Goal: Task Accomplishment & Management: Manage account settings

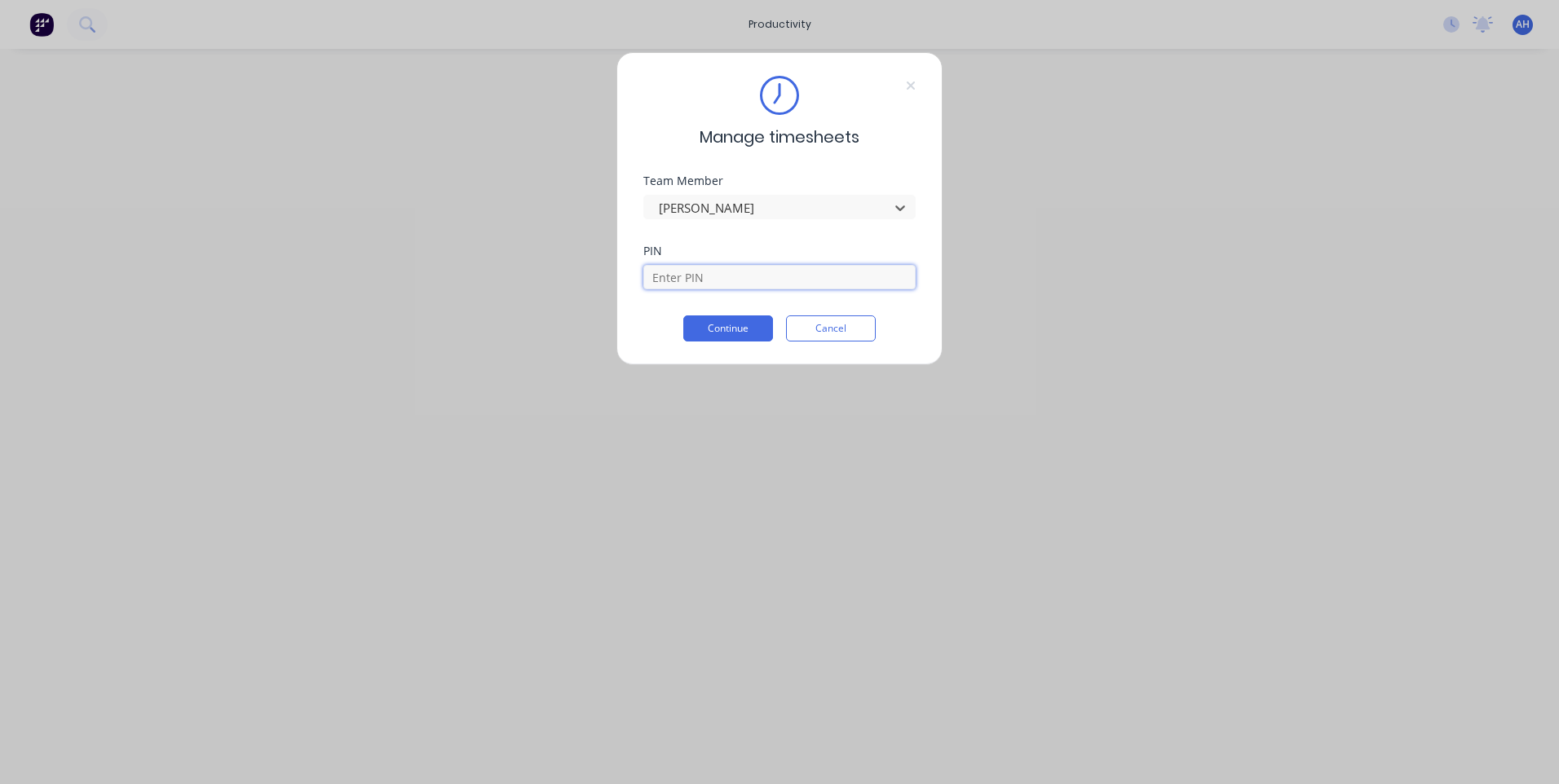
click at [762, 276] on input at bounding box center [780, 277] width 272 height 25
type input "9576"
click at [767, 318] on button "Continue" at bounding box center [727, 328] width 90 height 26
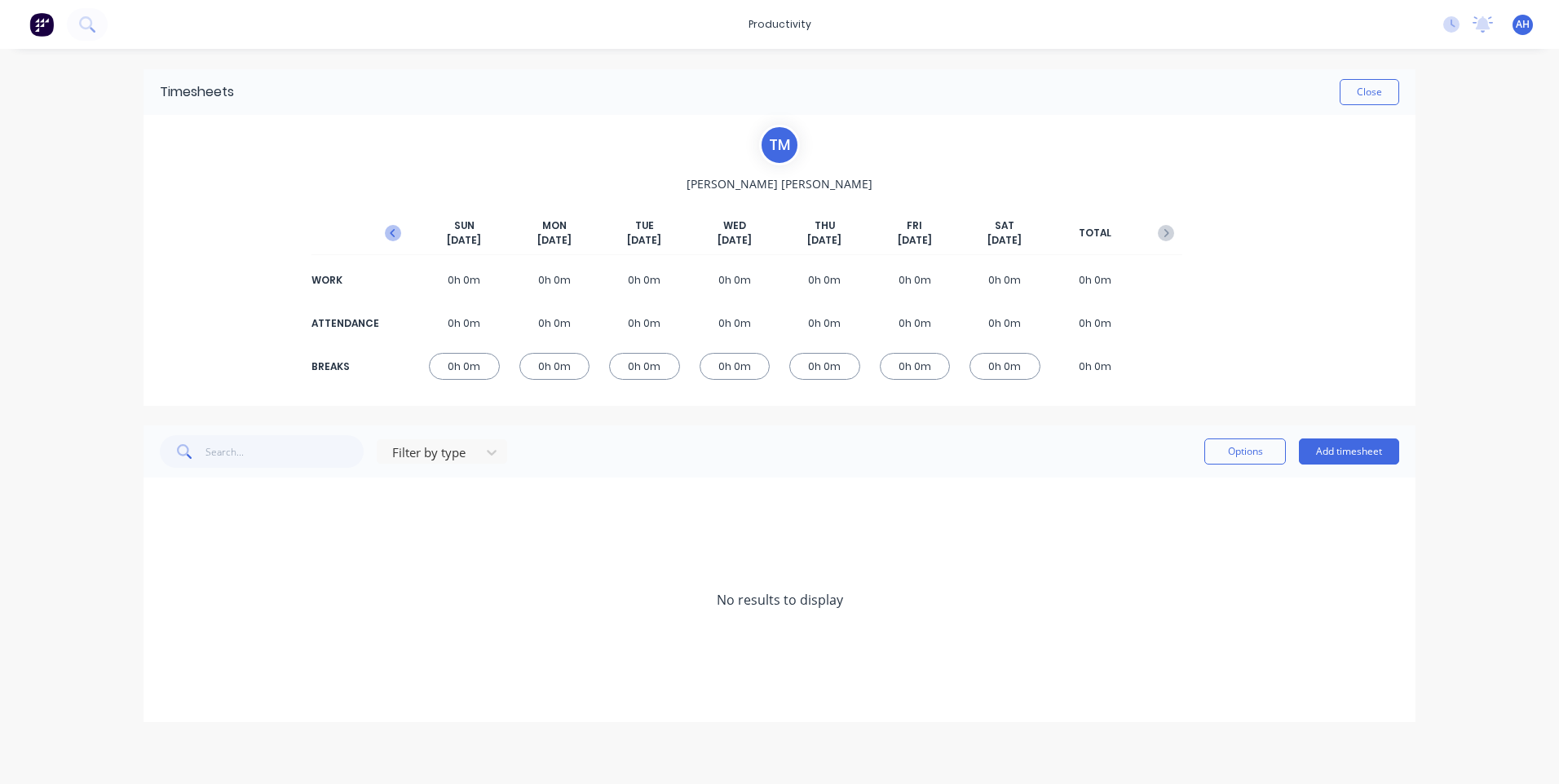
click at [398, 233] on icon "button" at bounding box center [392, 232] width 17 height 17
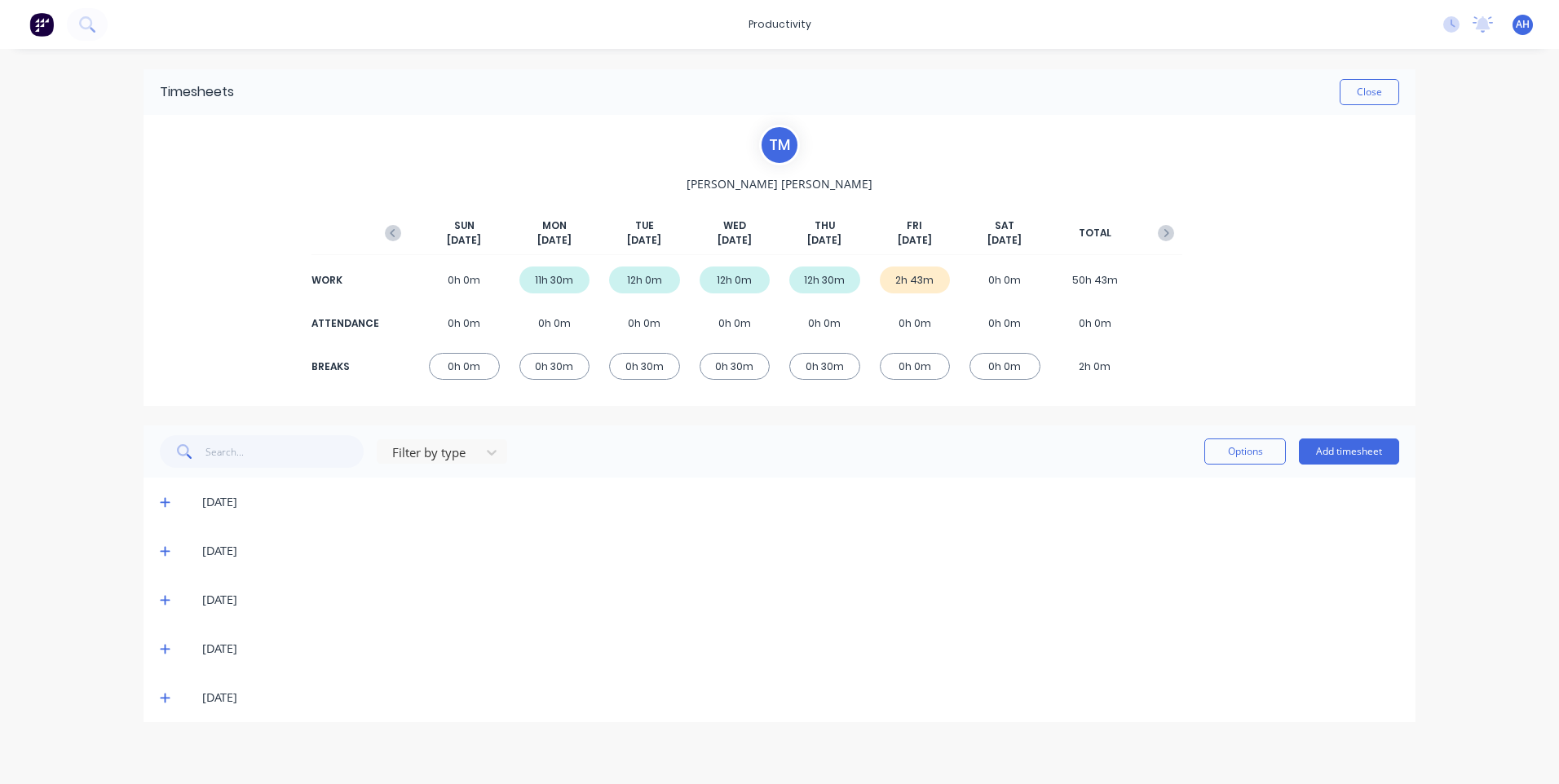
click at [158, 695] on div "[DATE]" at bounding box center [780, 697] width 1271 height 49
click at [163, 695] on icon at bounding box center [165, 697] width 11 height 12
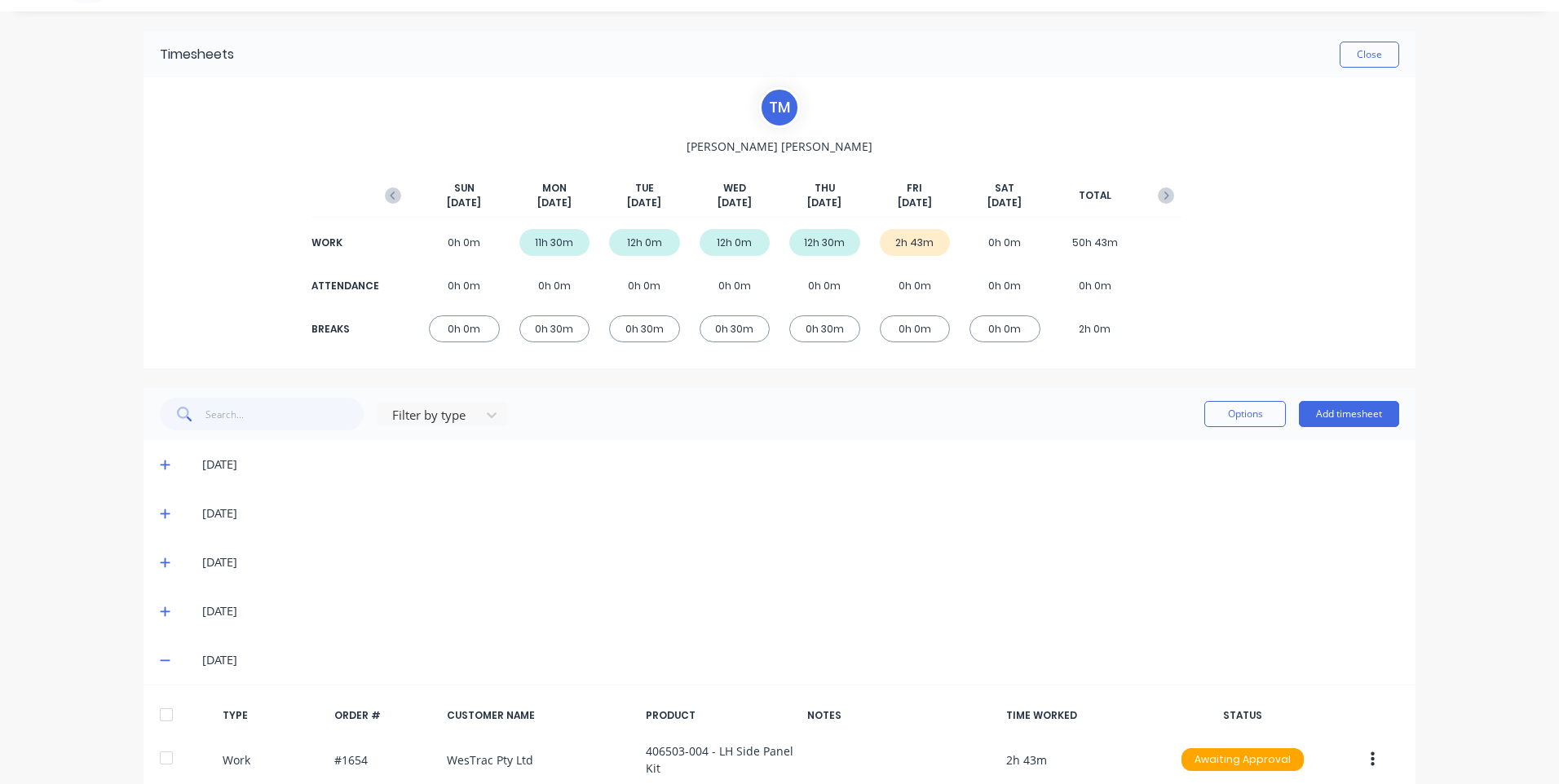
scroll to position [125, 0]
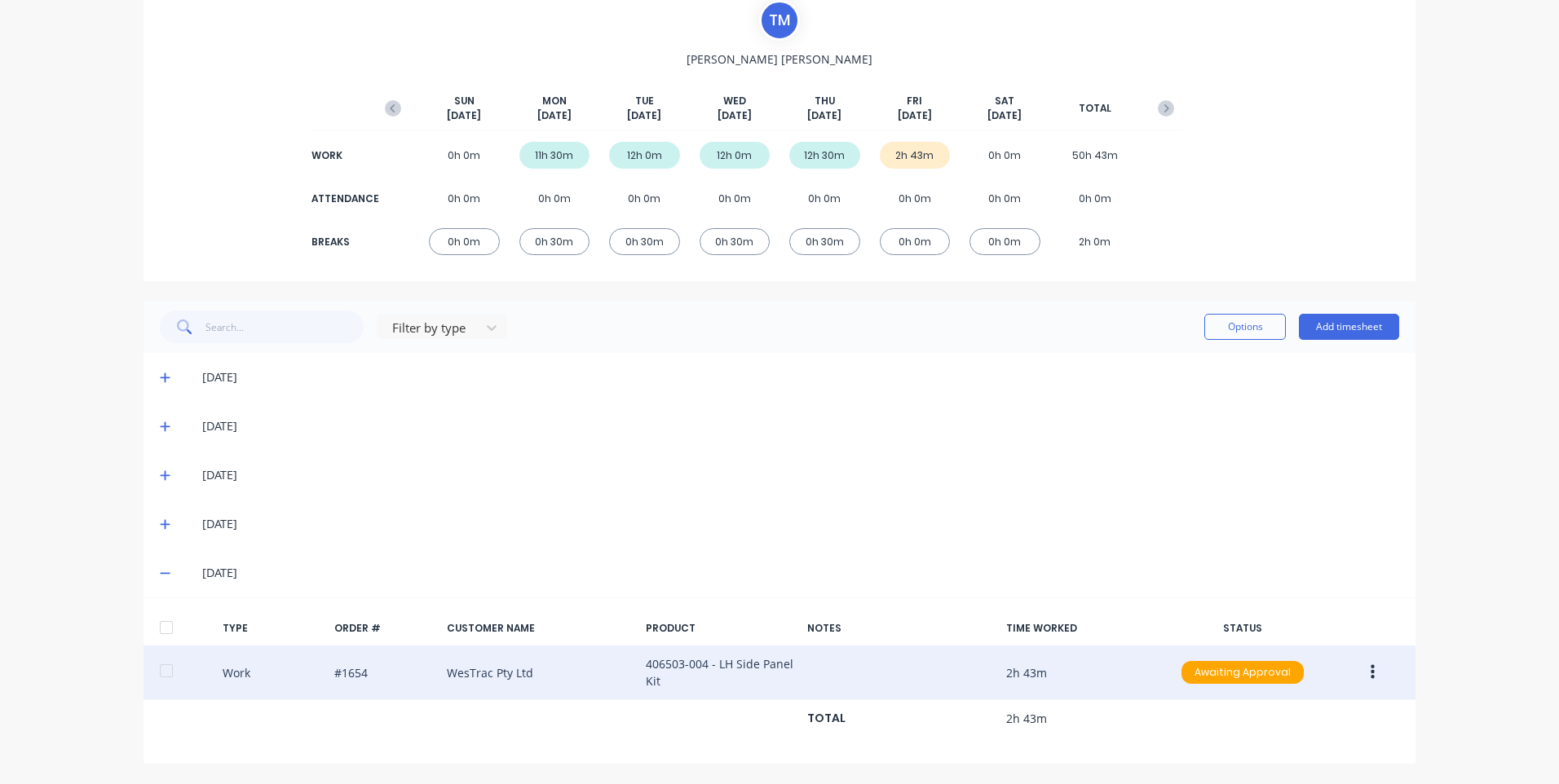
click at [1359, 664] on button "button" at bounding box center [1372, 673] width 38 height 30
click at [1322, 636] on div "Edit" at bounding box center [1314, 644] width 125 height 24
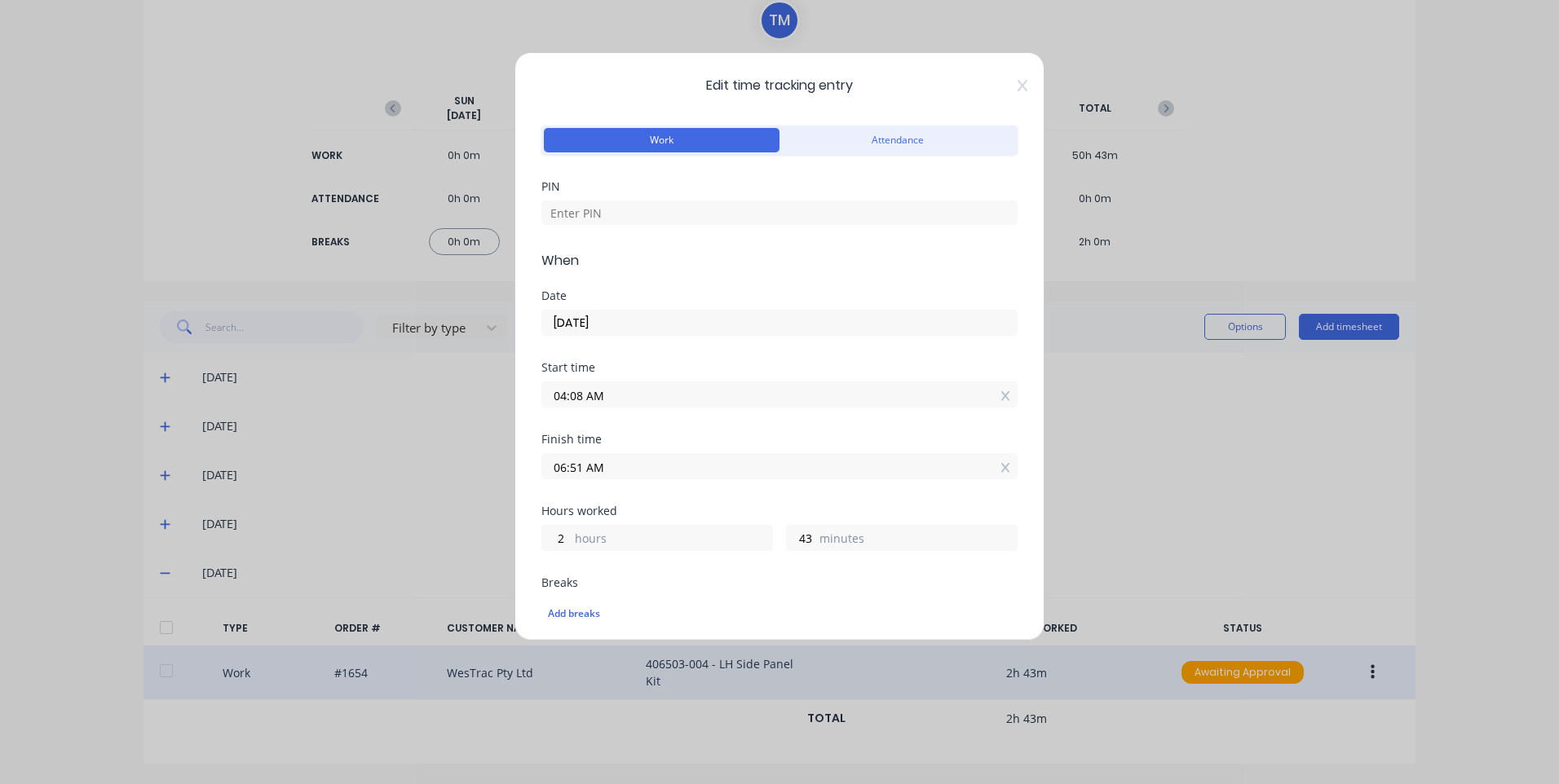
click at [638, 408] on div "Start time 04:08 AM" at bounding box center [779, 397] width 476 height 72
click at [638, 400] on input "04:08 AM" at bounding box center [779, 394] width 474 height 25
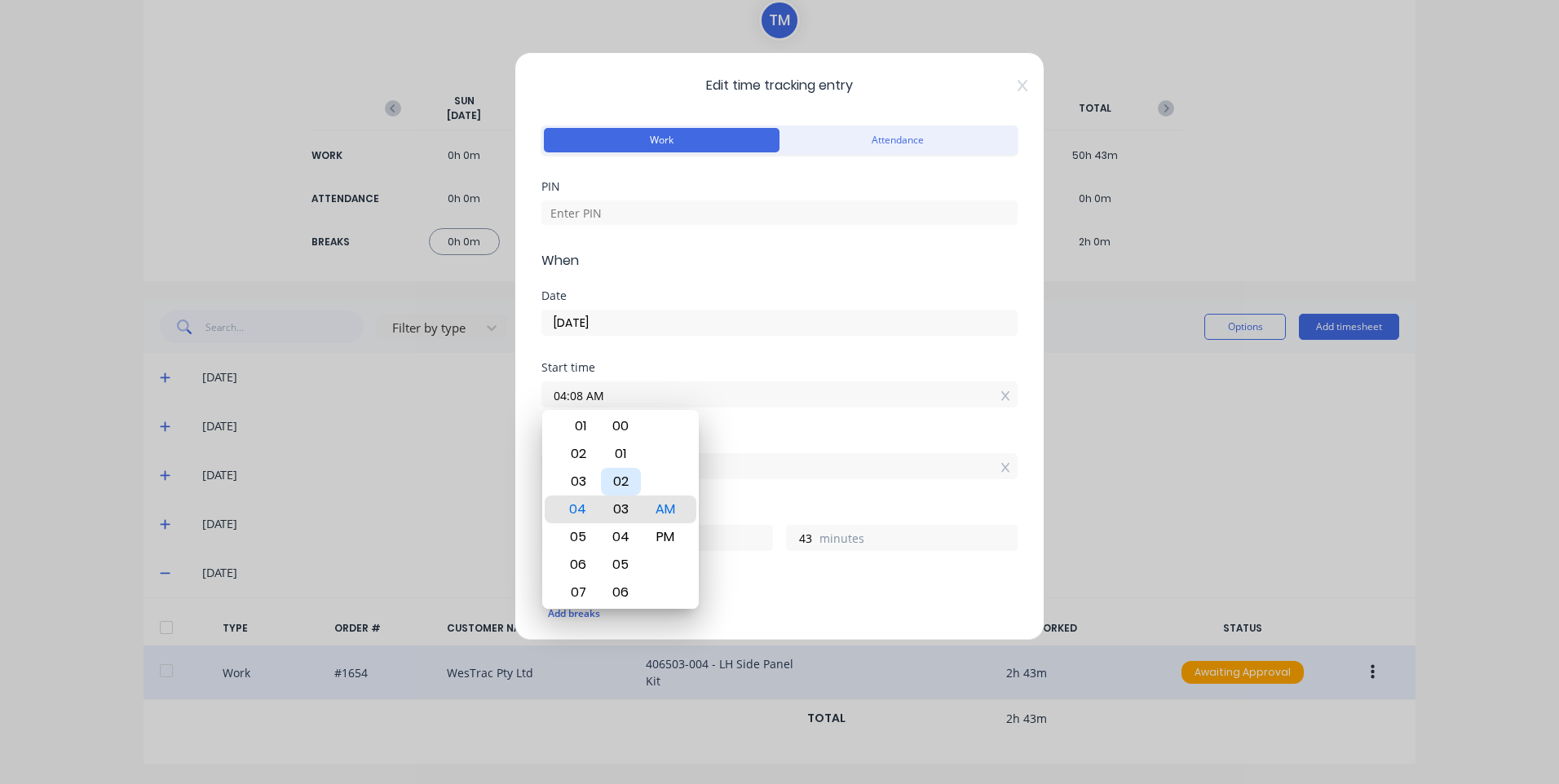
type input "04:03 AM"
type input "48"
type input "04:00 AM"
type input "51"
click at [840, 468] on input "06:51 AM" at bounding box center [779, 466] width 474 height 25
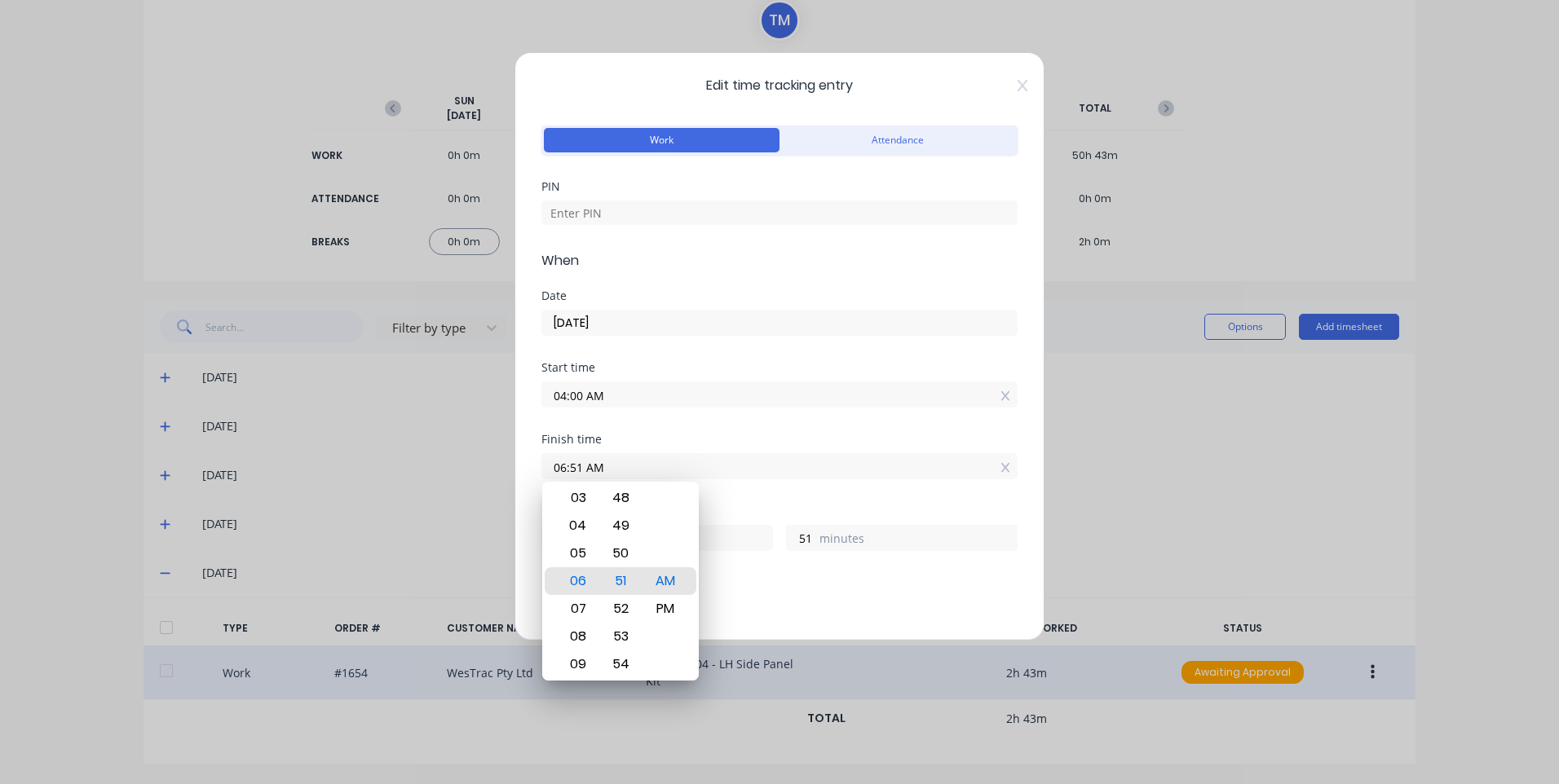
click at [744, 487] on div "Finish time 06:51 AM" at bounding box center [779, 469] width 476 height 72
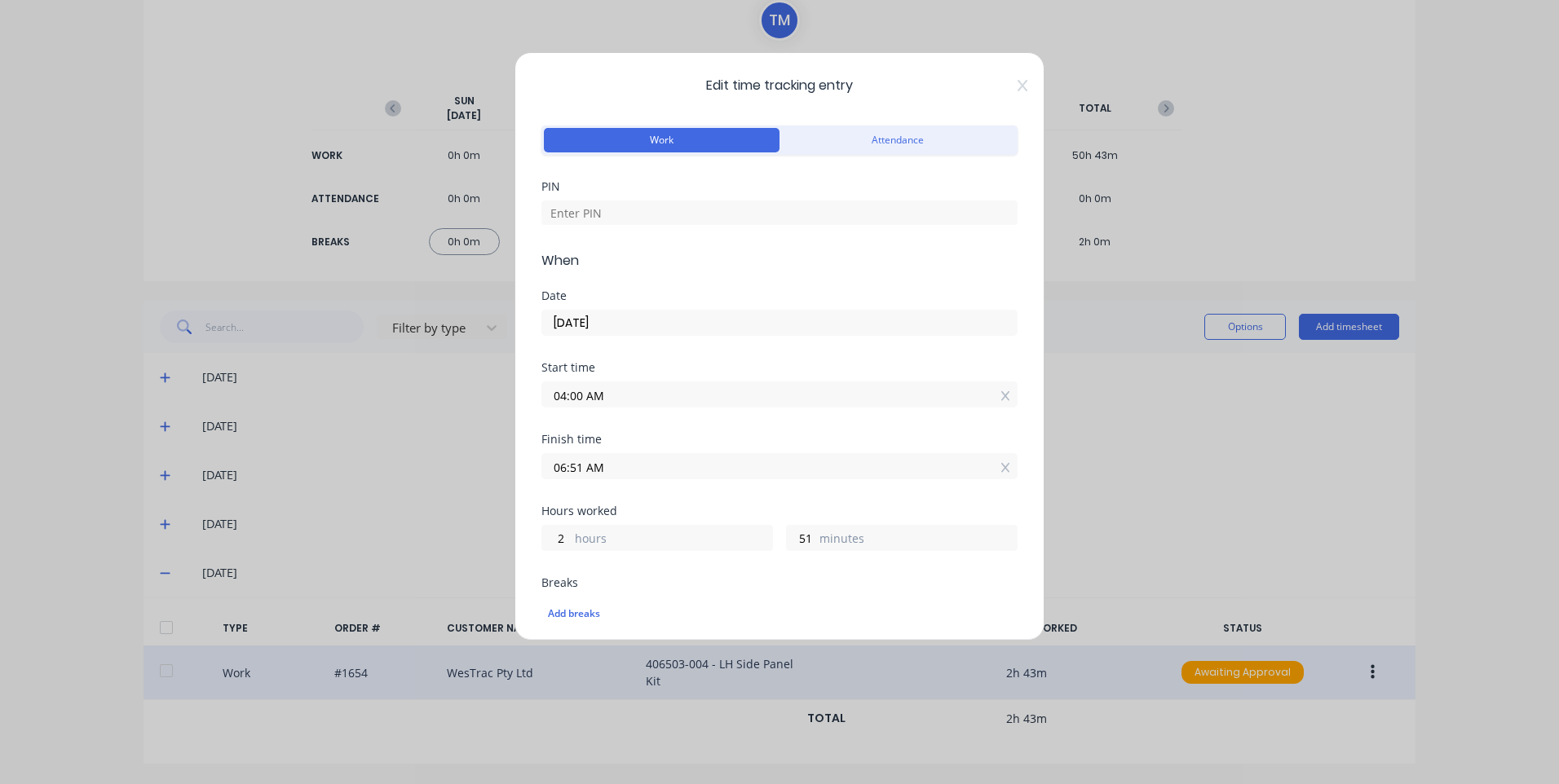
click at [701, 481] on div "Finish time 06:51 AM" at bounding box center [779, 469] width 476 height 72
click at [713, 473] on input "06:51 AM" at bounding box center [779, 466] width 474 height 25
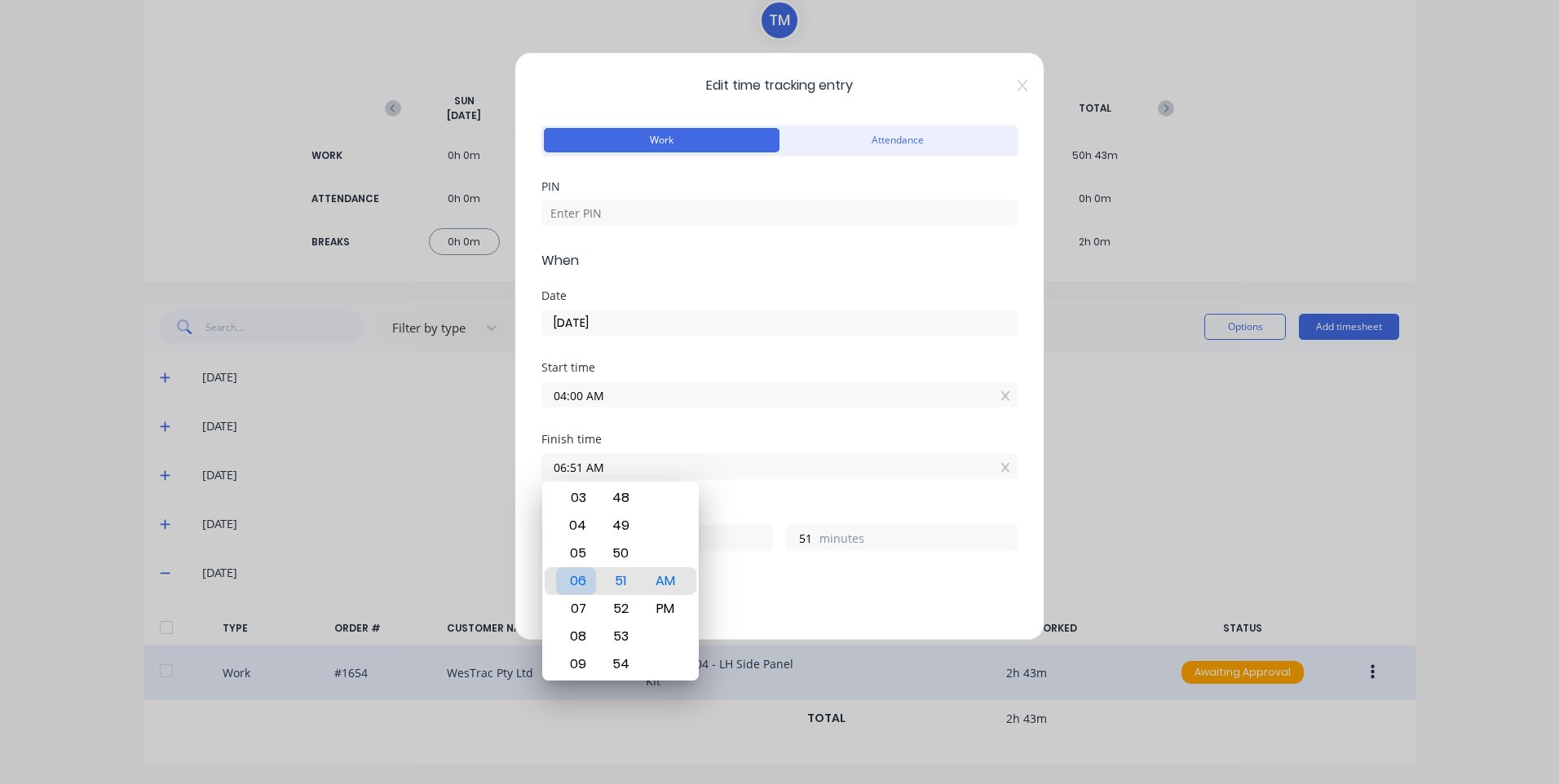
click at [573, 587] on div "06" at bounding box center [576, 581] width 40 height 28
click at [576, 600] on div "07" at bounding box center [576, 609] width 40 height 28
type input "07:51 AM"
type input "3"
type input "07:47 AM"
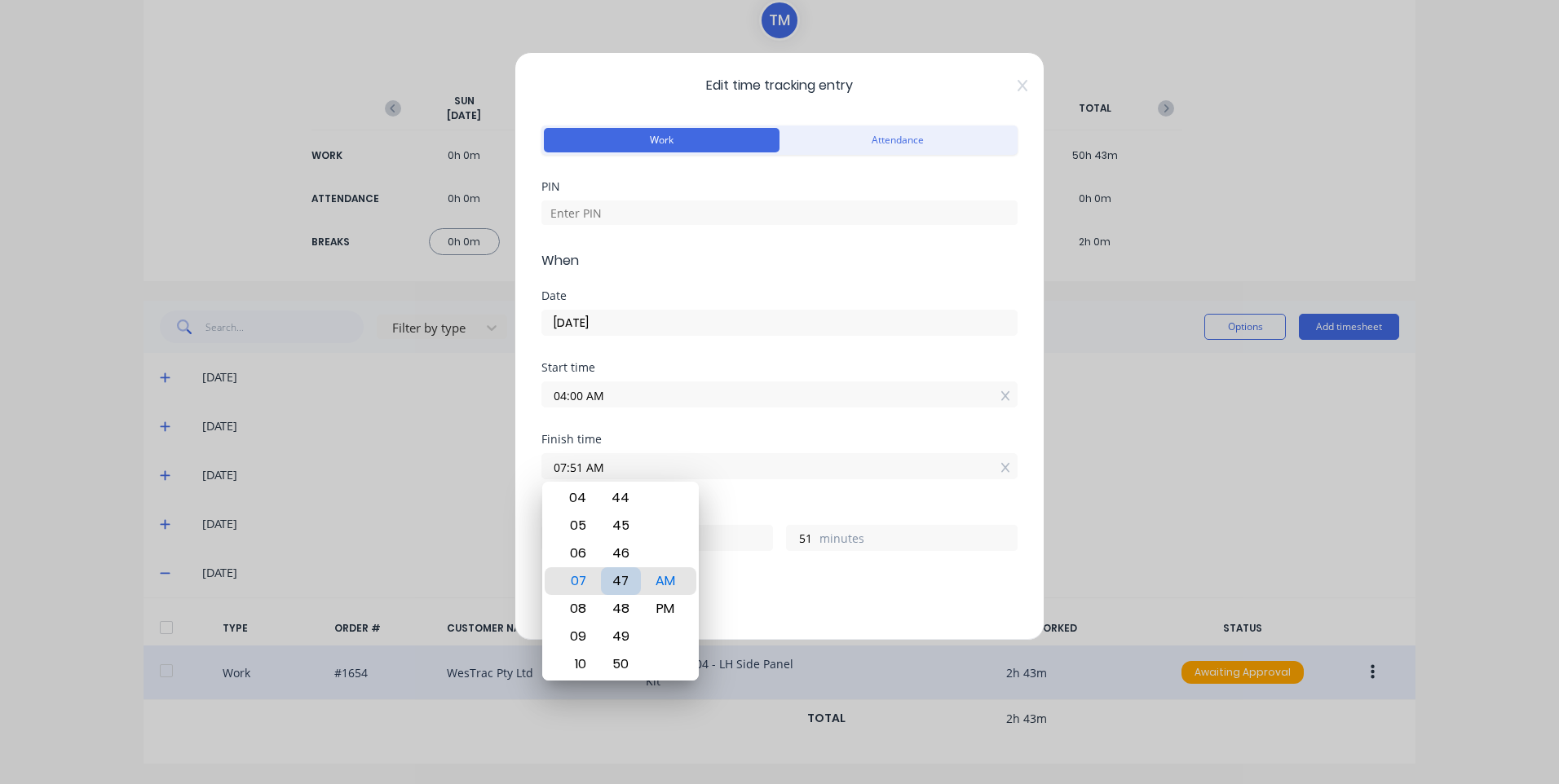
type input "47"
type input "07:44 AM"
type input "44"
type input "07:39 AM"
type input "39"
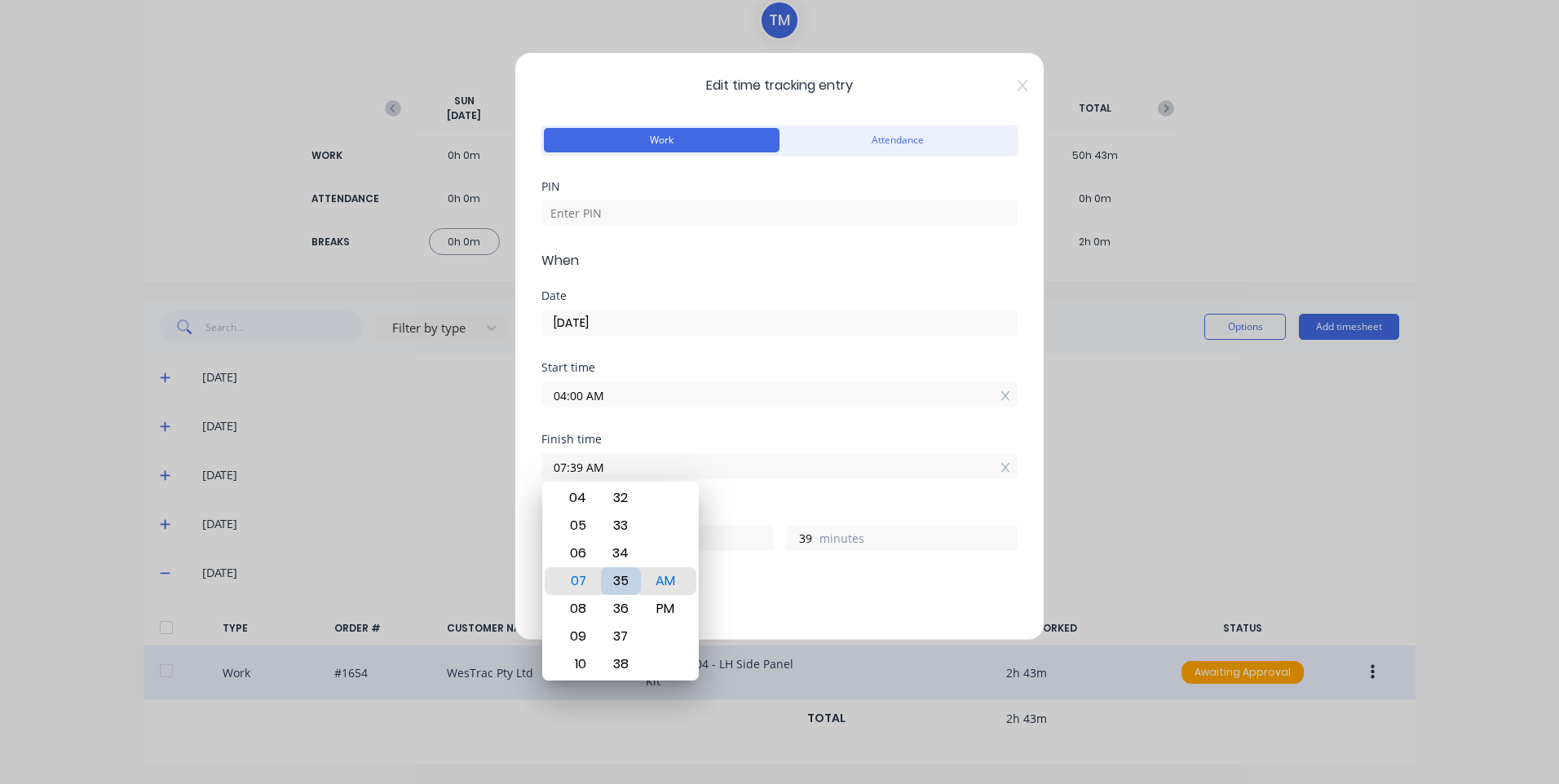
type input "07:35 AM"
type input "35"
type input "07:32 AM"
type input "32"
type input "07:28 AM"
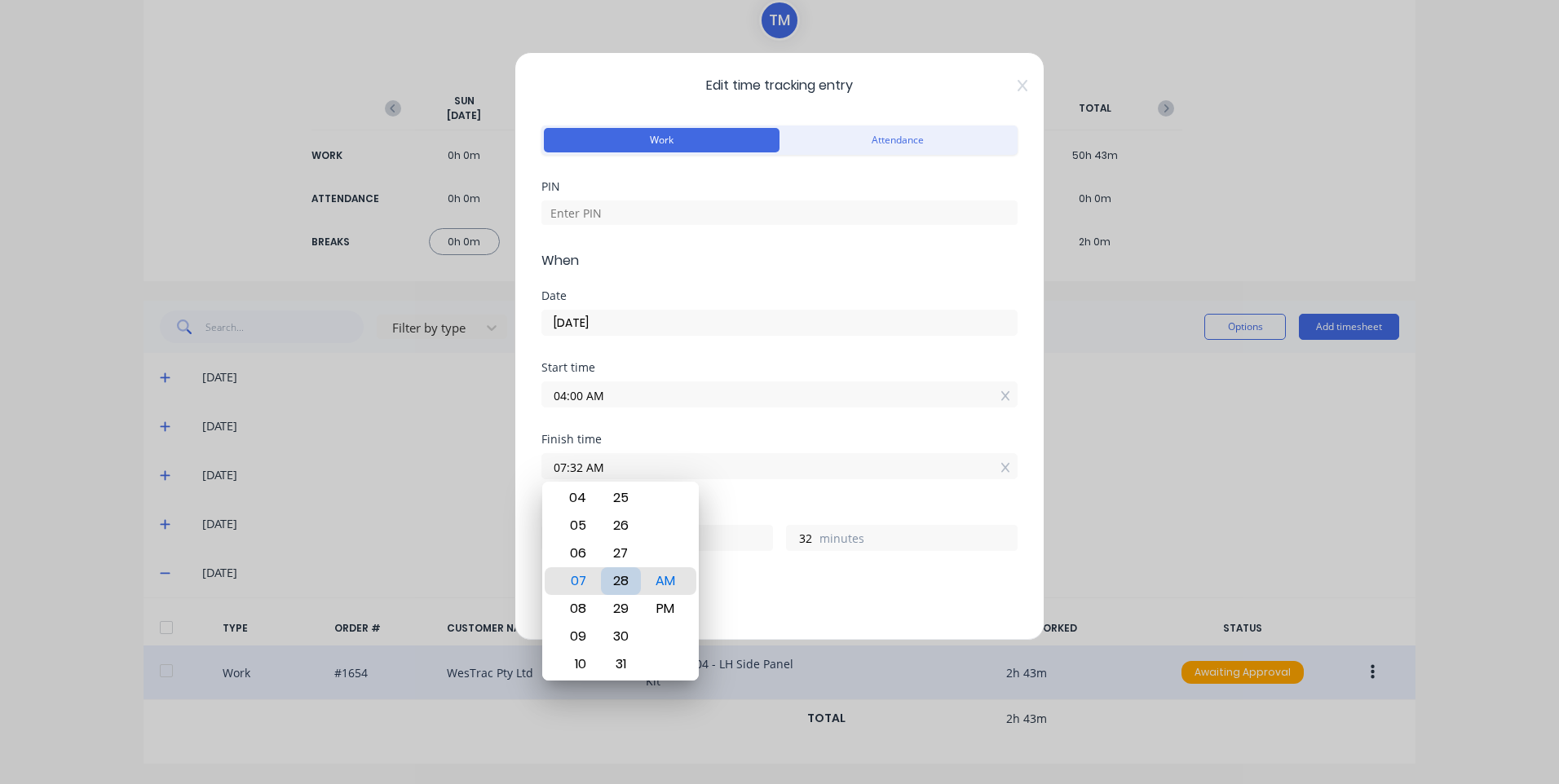
type input "28"
type input "07:25 AM"
type input "25"
type input "07:22 AM"
type input "22"
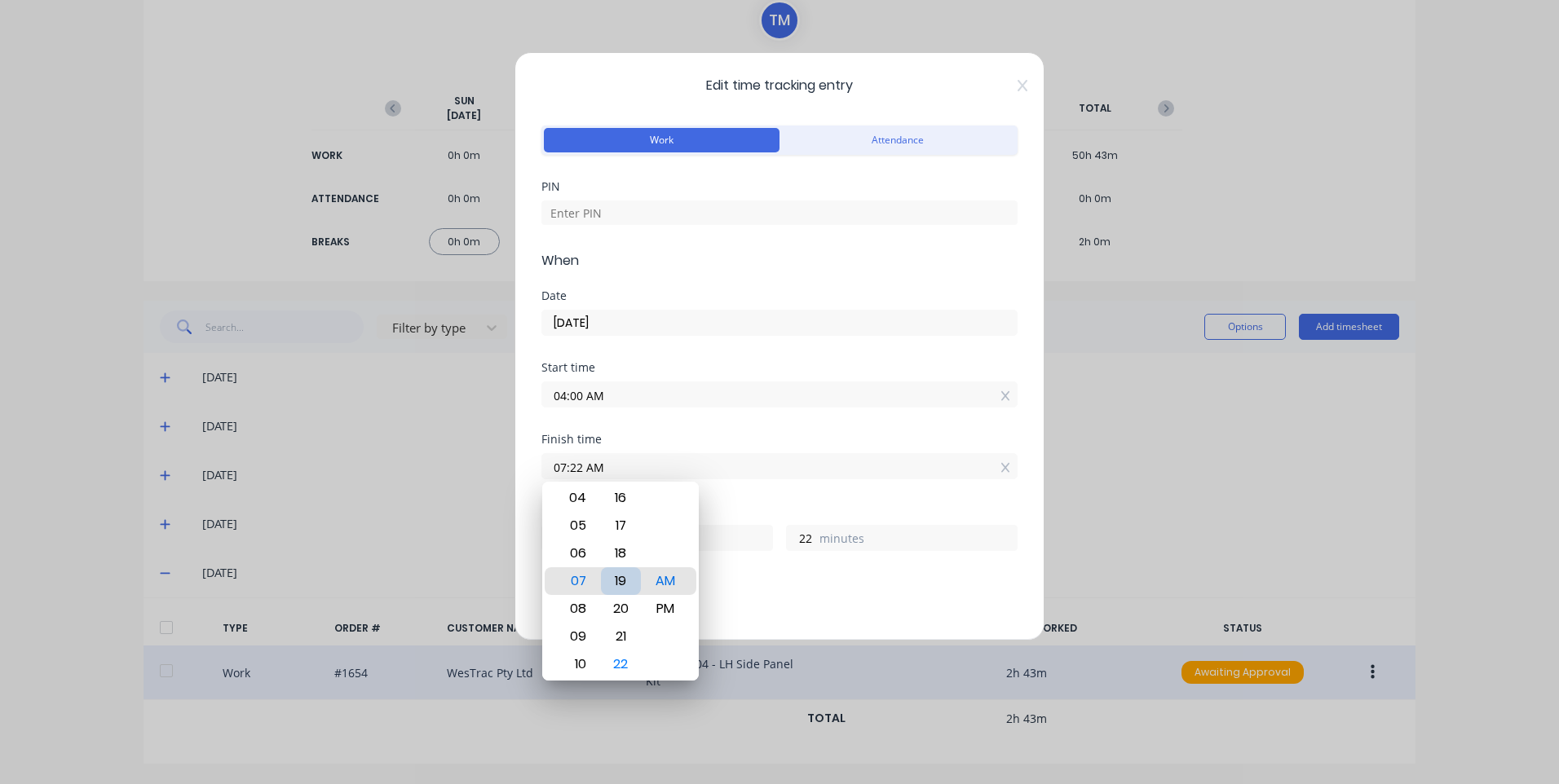
type input "07:19 AM"
type input "19"
type input "07:09 AM"
type input "9"
type input "07:04 AM"
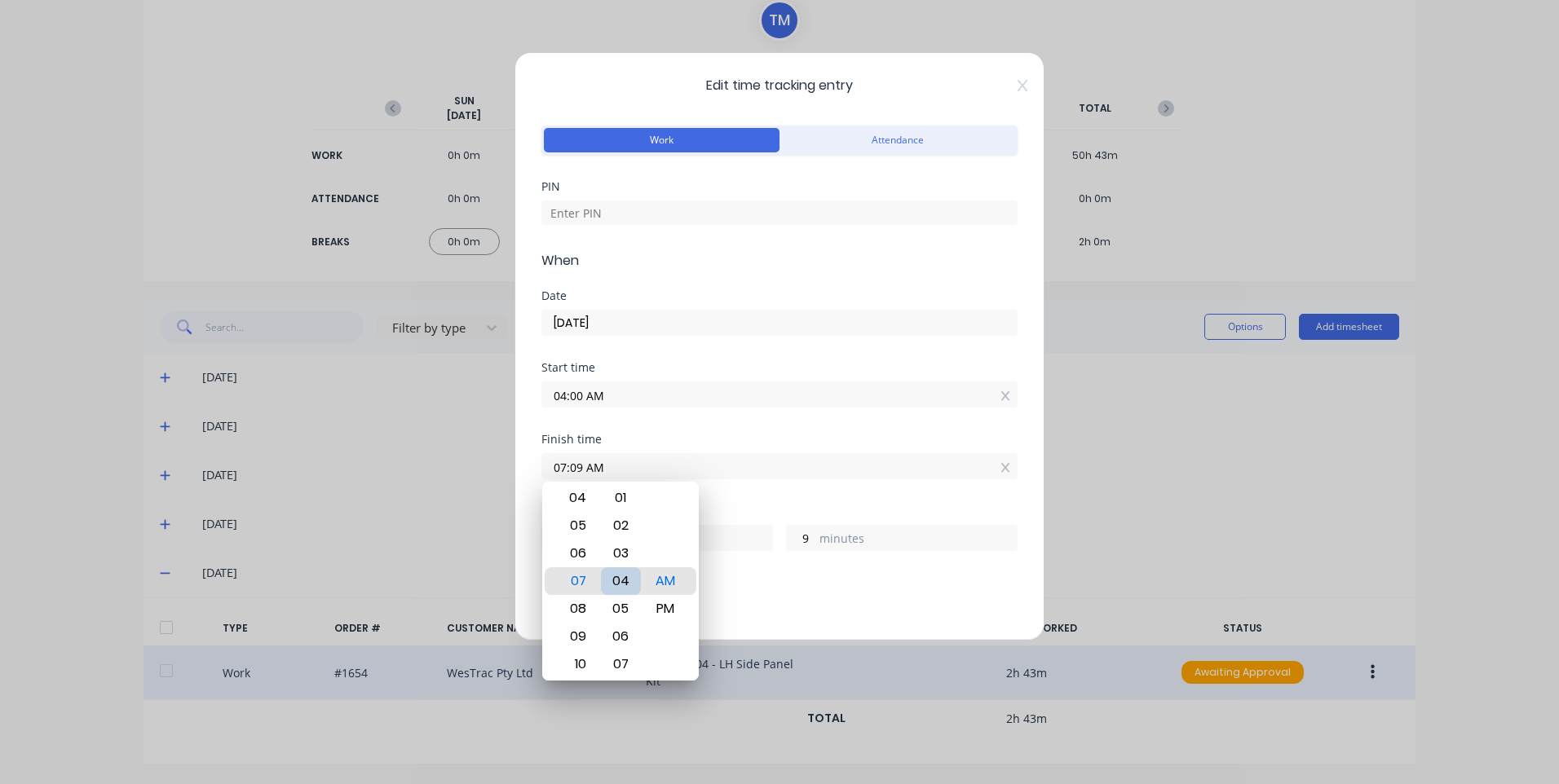
type input "4"
type input "07:00 AM"
type input "0"
click at [705, 220] on input at bounding box center [779, 212] width 476 height 25
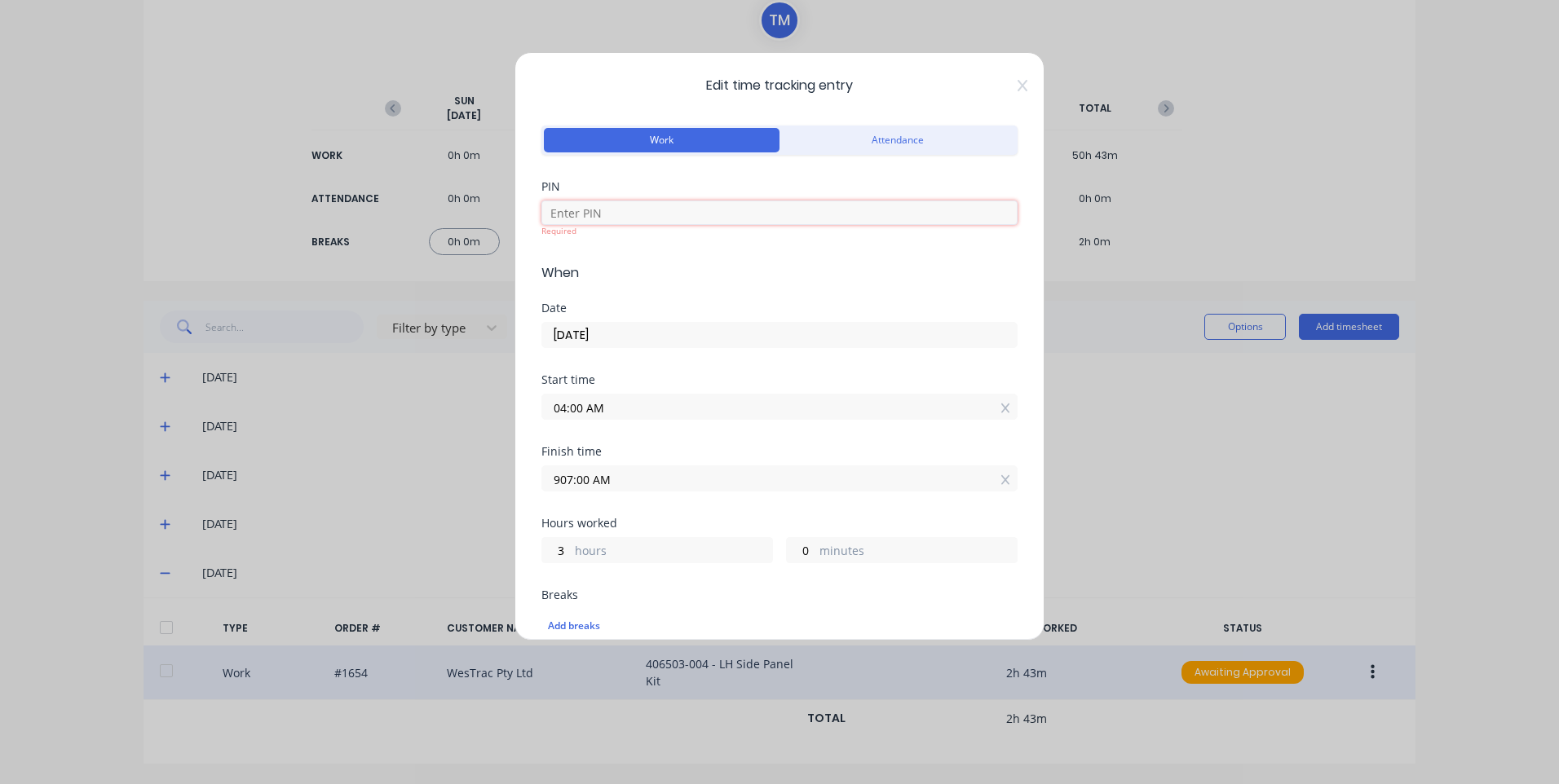
type input "05:31 AM"
type input "1"
type input "31"
click at [702, 219] on input at bounding box center [779, 212] width 476 height 25
type input "9576"
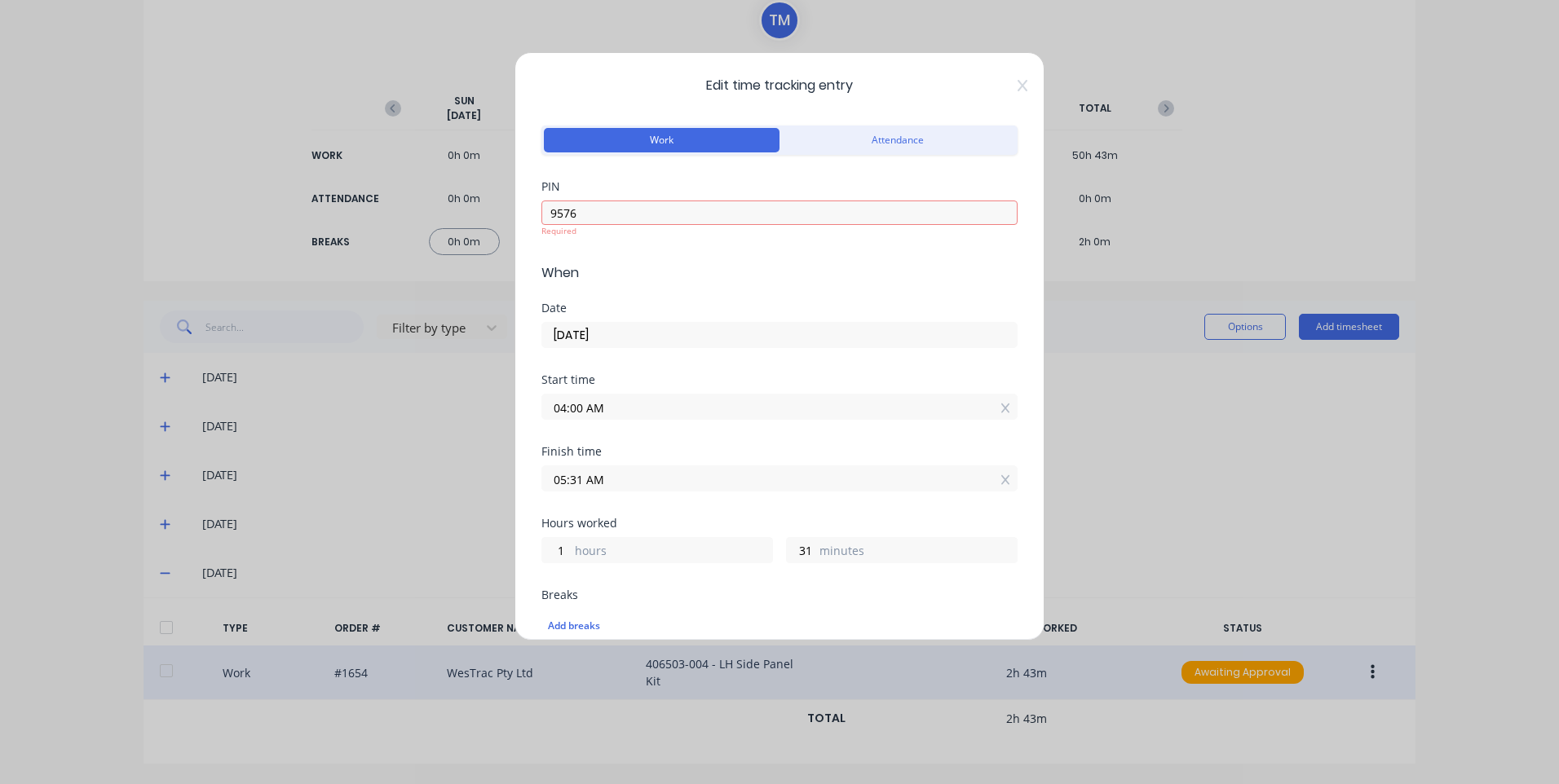
click at [661, 484] on div "Finish time 05:31 AM" at bounding box center [779, 481] width 476 height 72
click at [628, 463] on input "05:31 AM" at bounding box center [779, 466] width 474 height 25
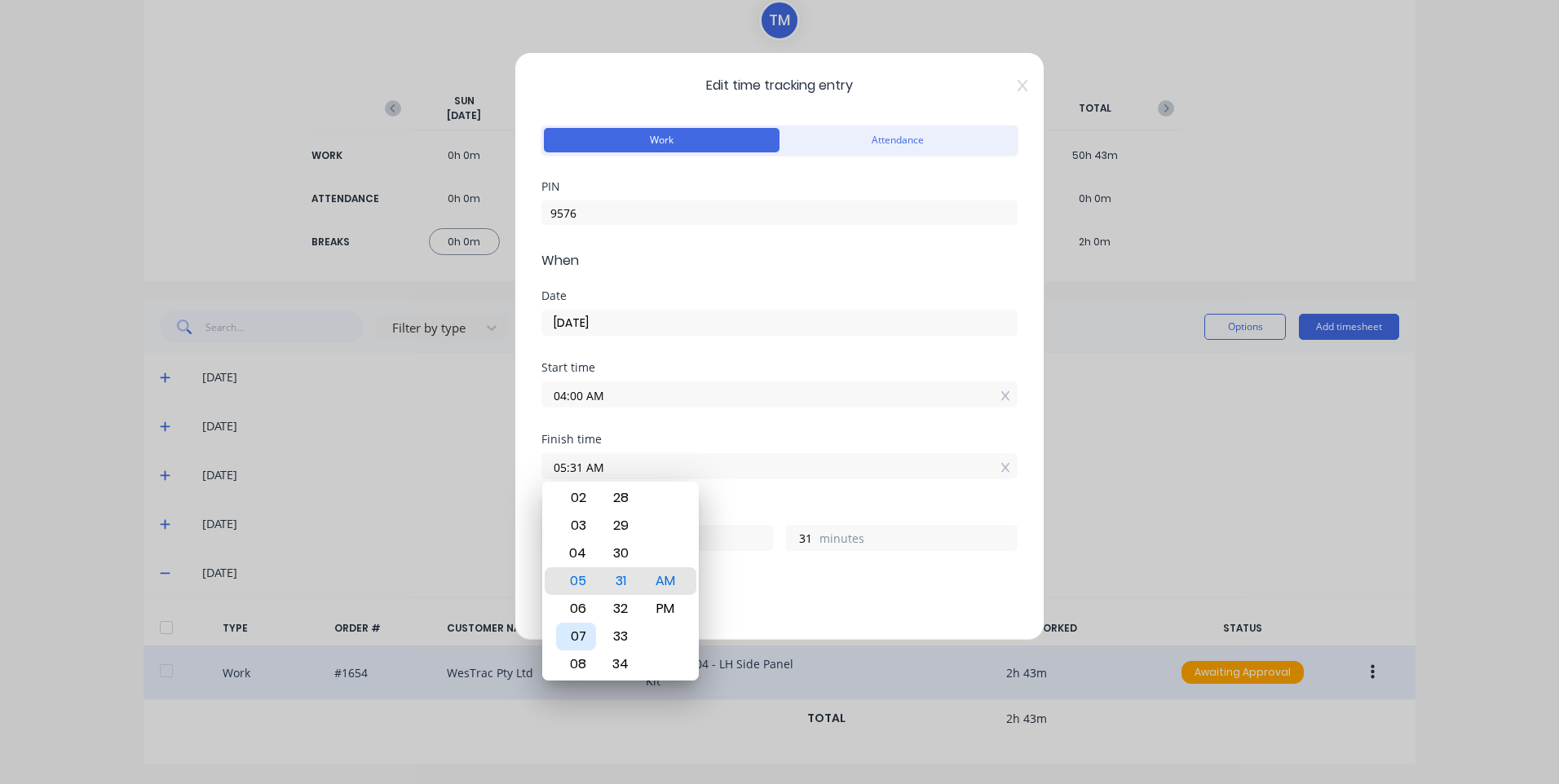
click at [578, 629] on div "07" at bounding box center [576, 636] width 40 height 28
type input "07:31 AM"
type input "3"
type input "07:26 AM"
type input "26"
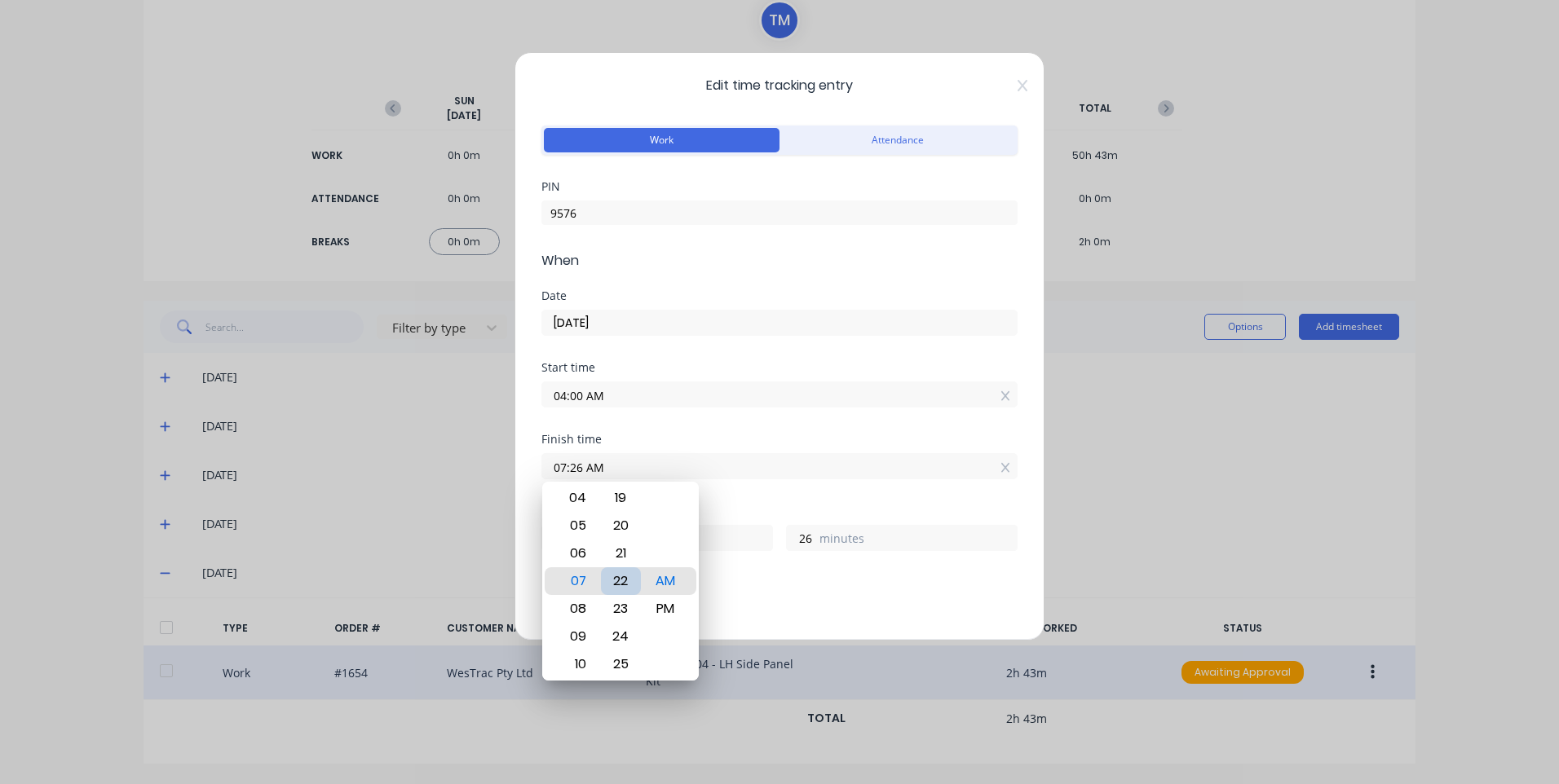
type input "07:22 AM"
type input "22"
type input "07:18 AM"
type input "18"
type input "07:13 AM"
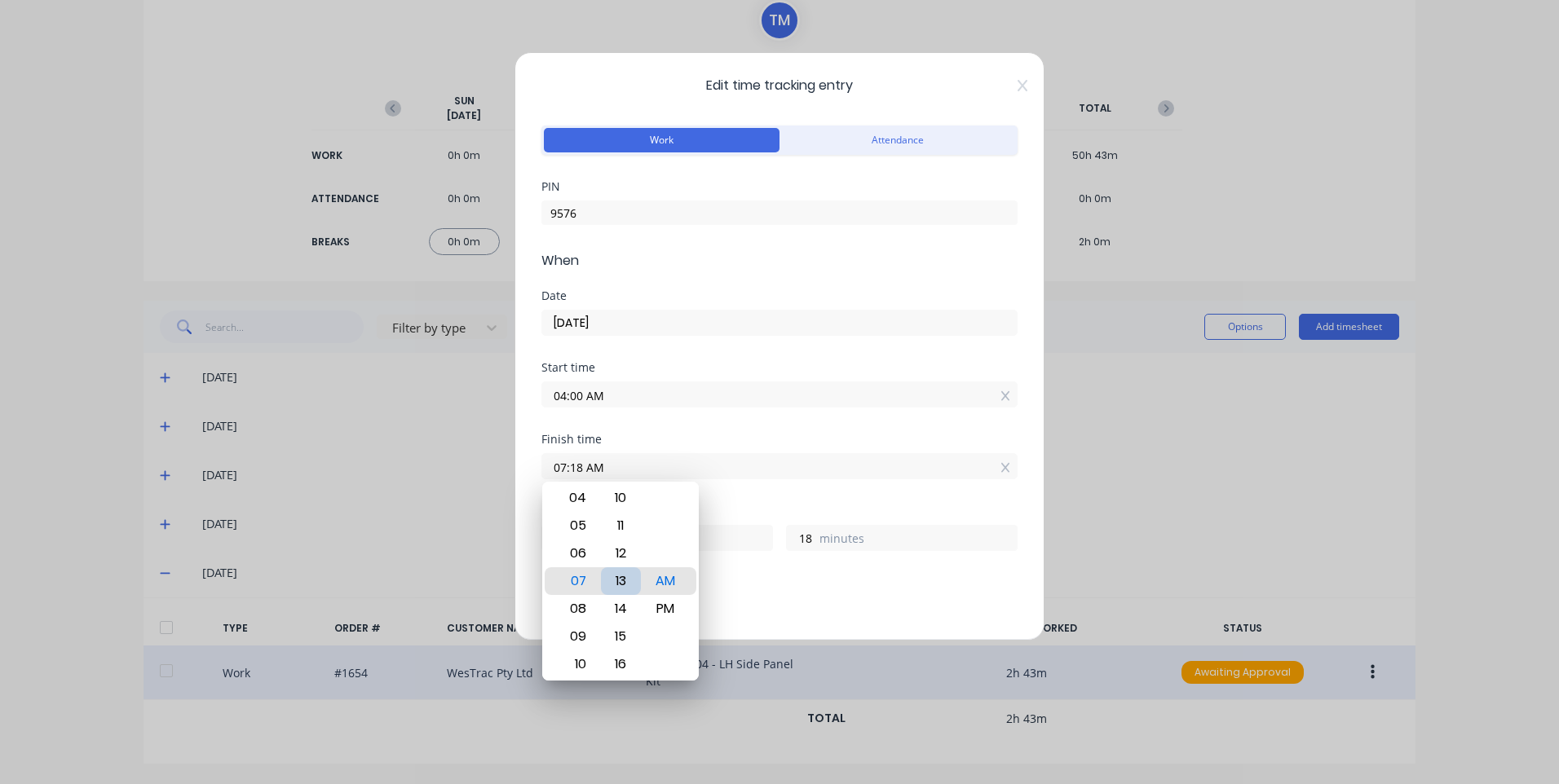
type input "13"
type input "07:03 AM"
type input "3"
type input "07:00 AM"
type input "0"
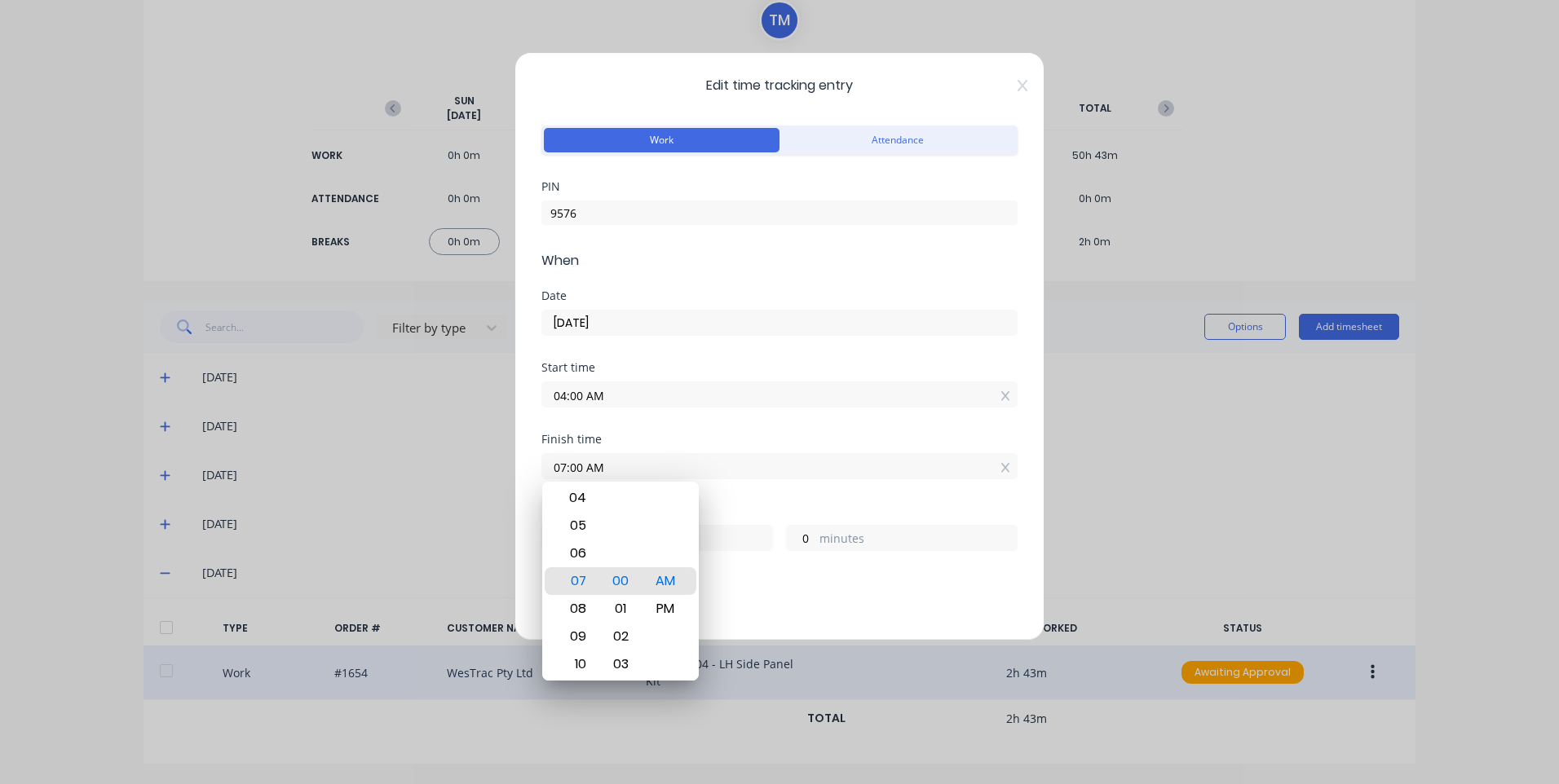
click at [790, 572] on div "Hours worked 3 hours 0 minutes" at bounding box center [779, 541] width 476 height 72
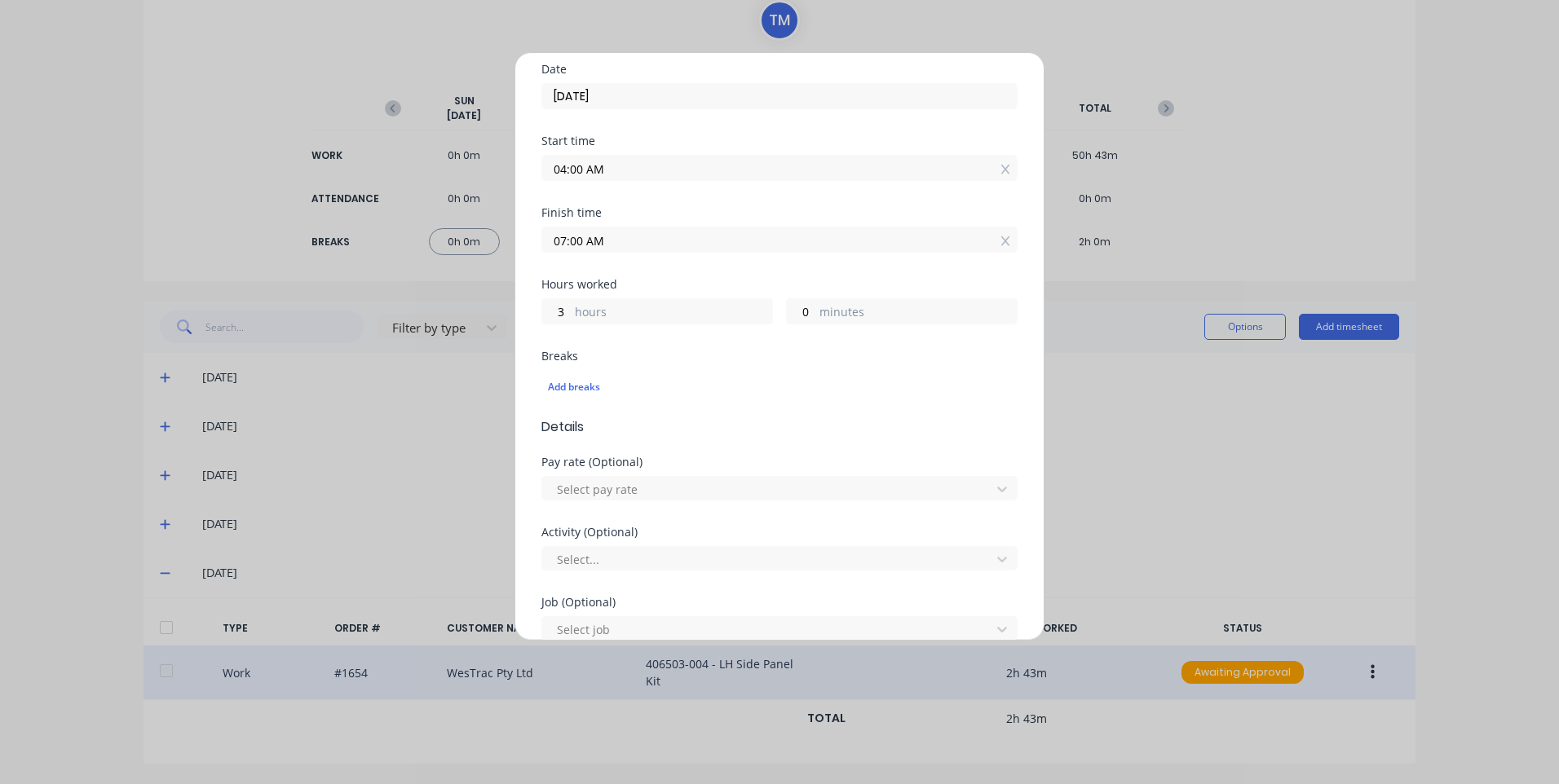
scroll to position [326, 0]
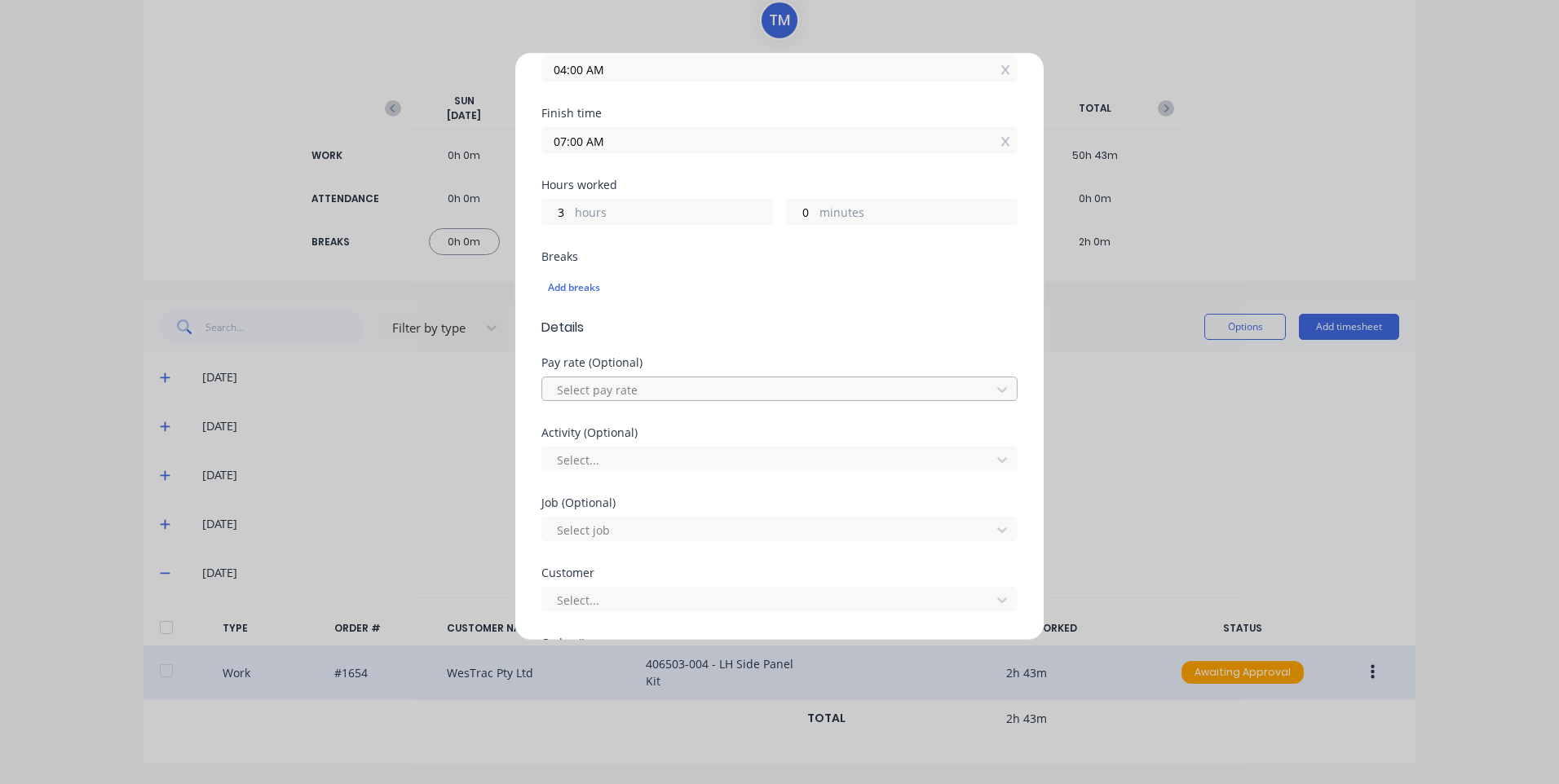
click at [623, 384] on div at bounding box center [768, 389] width 427 height 21
click at [659, 465] on div at bounding box center [768, 460] width 427 height 21
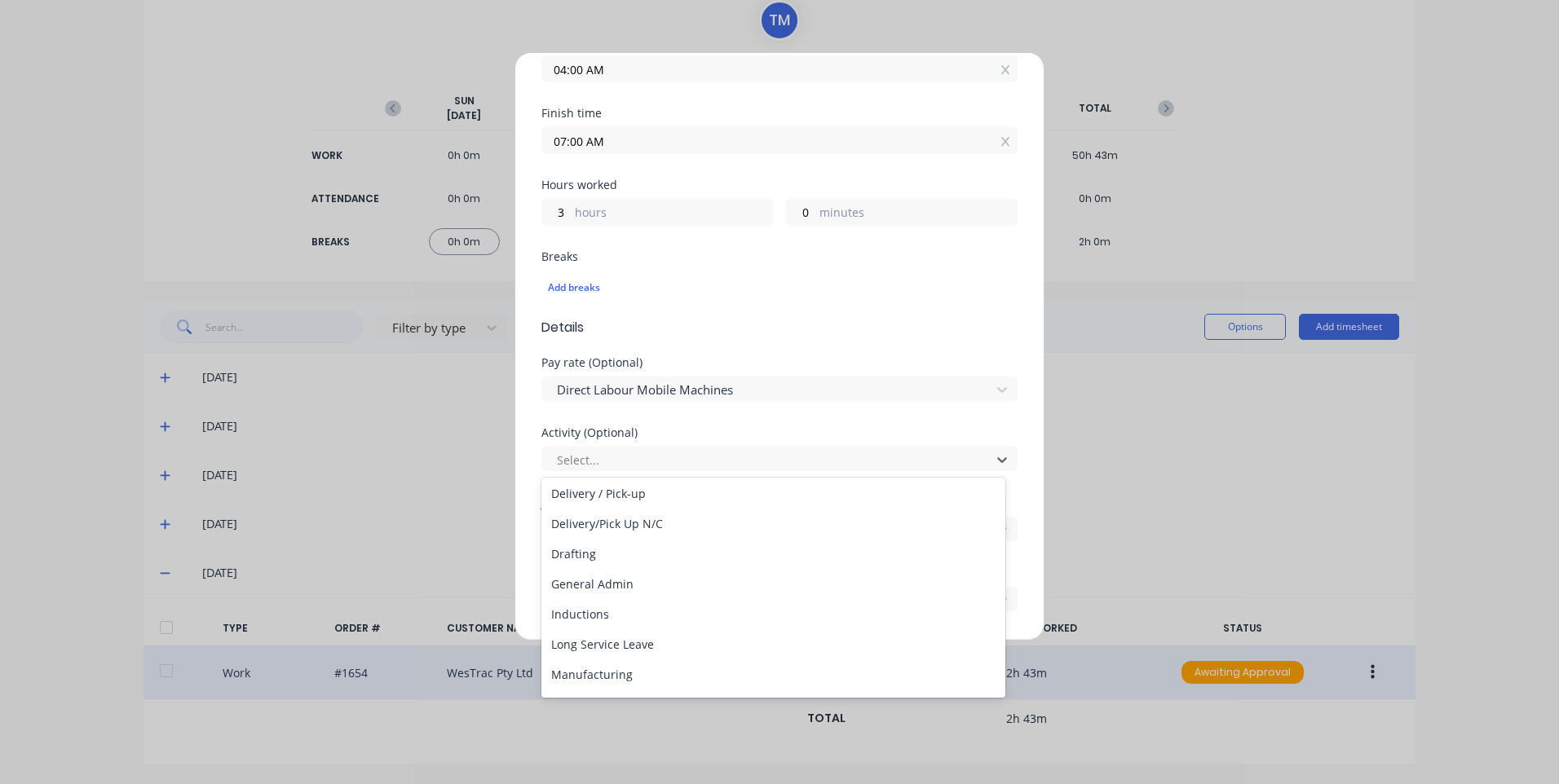
scroll to position [244, 0]
click at [652, 558] on div "Manufacturing" at bounding box center [773, 553] width 464 height 31
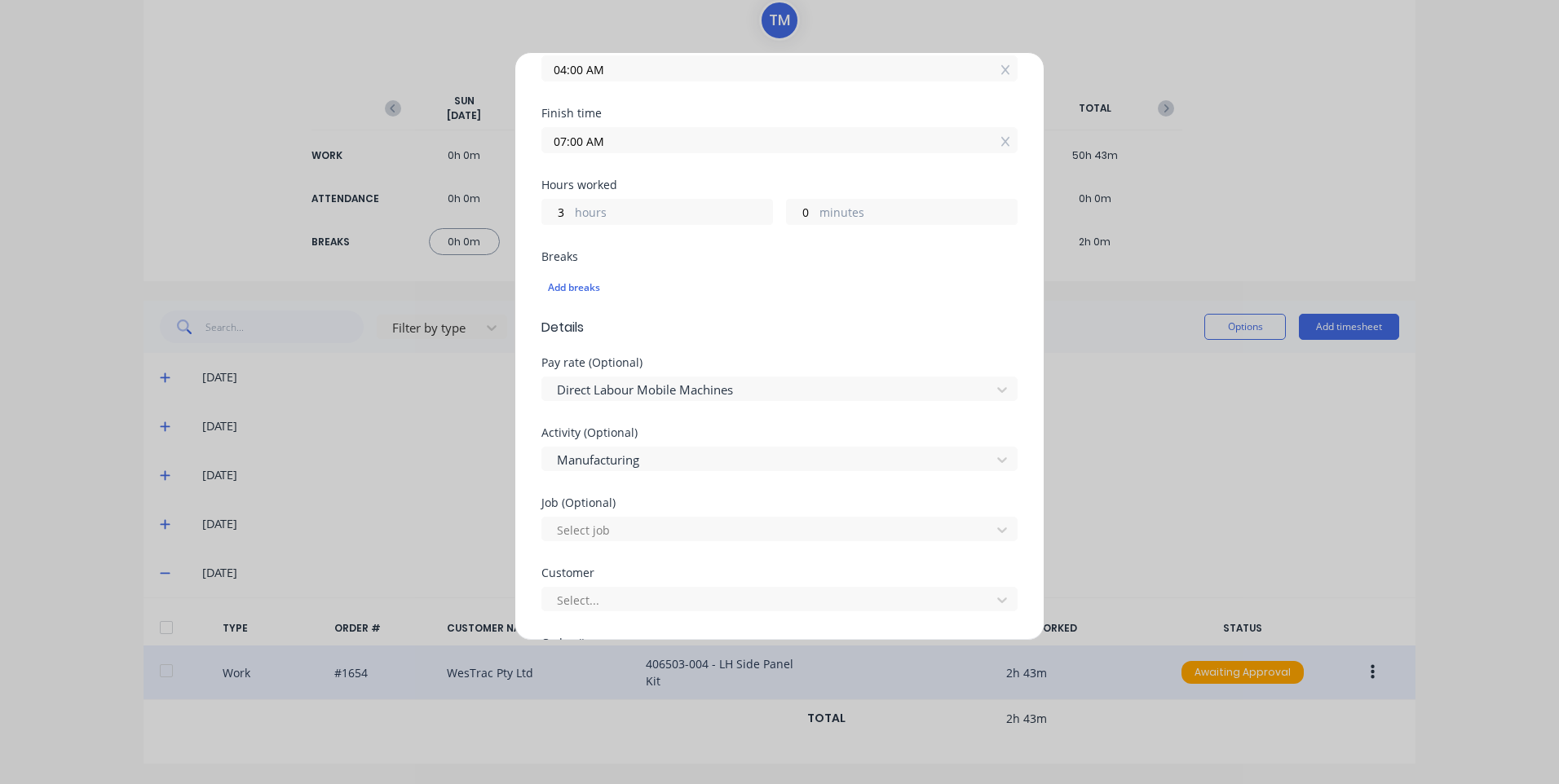
scroll to position [408, 0]
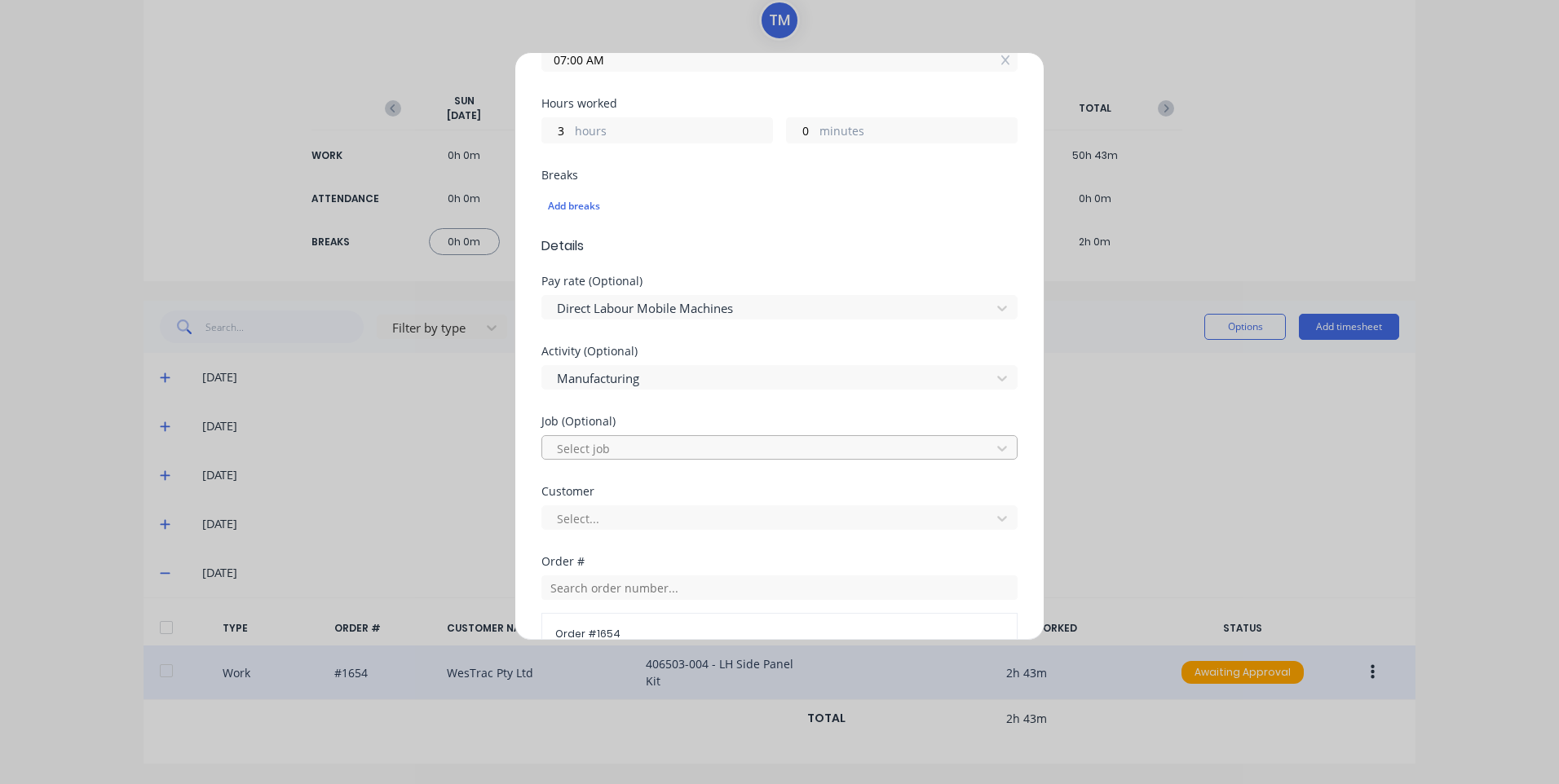
click at [650, 452] on div at bounding box center [768, 448] width 427 height 21
type input "1654"
click at [656, 522] on div at bounding box center [768, 518] width 427 height 21
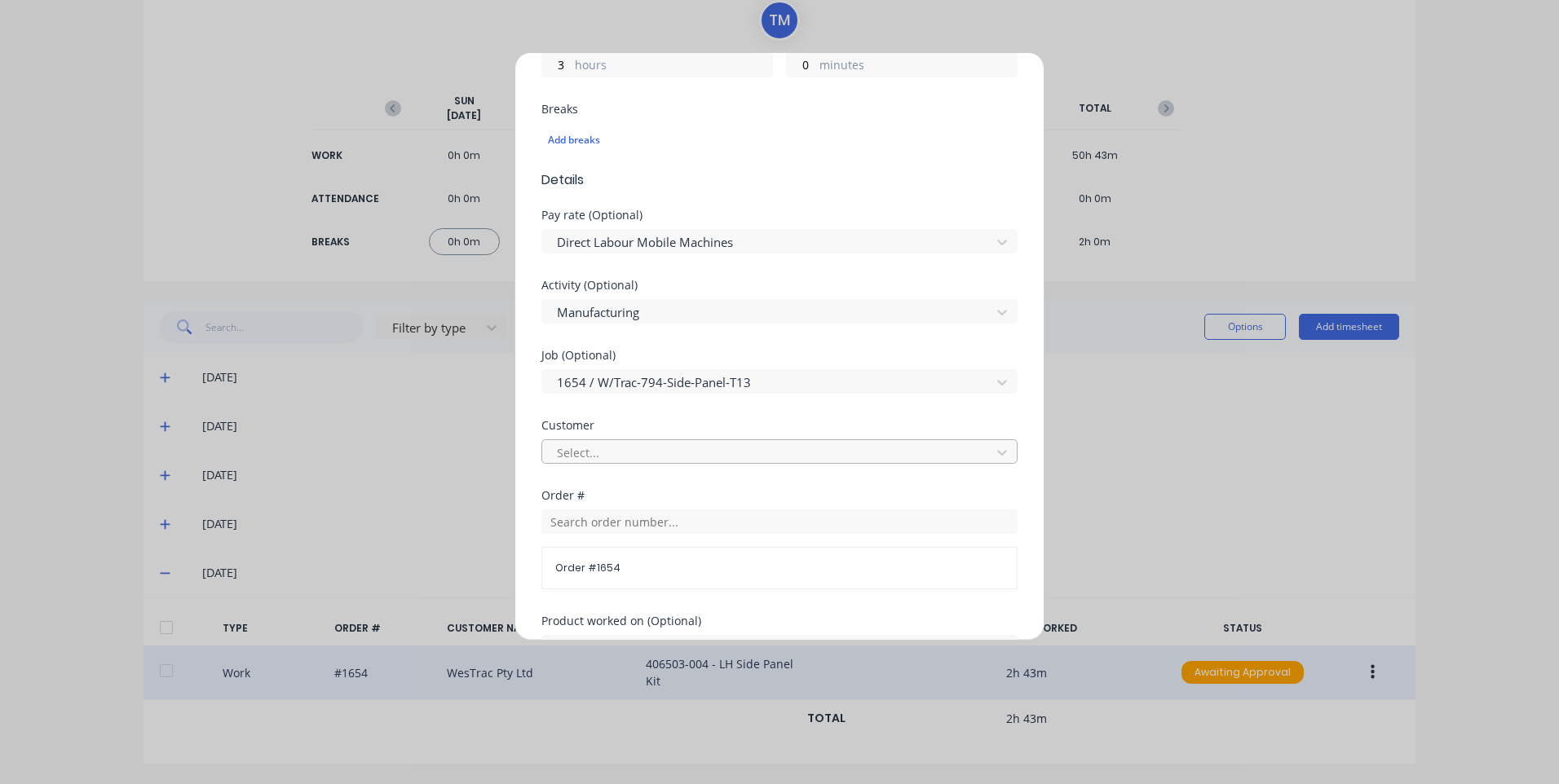
scroll to position [570, 0]
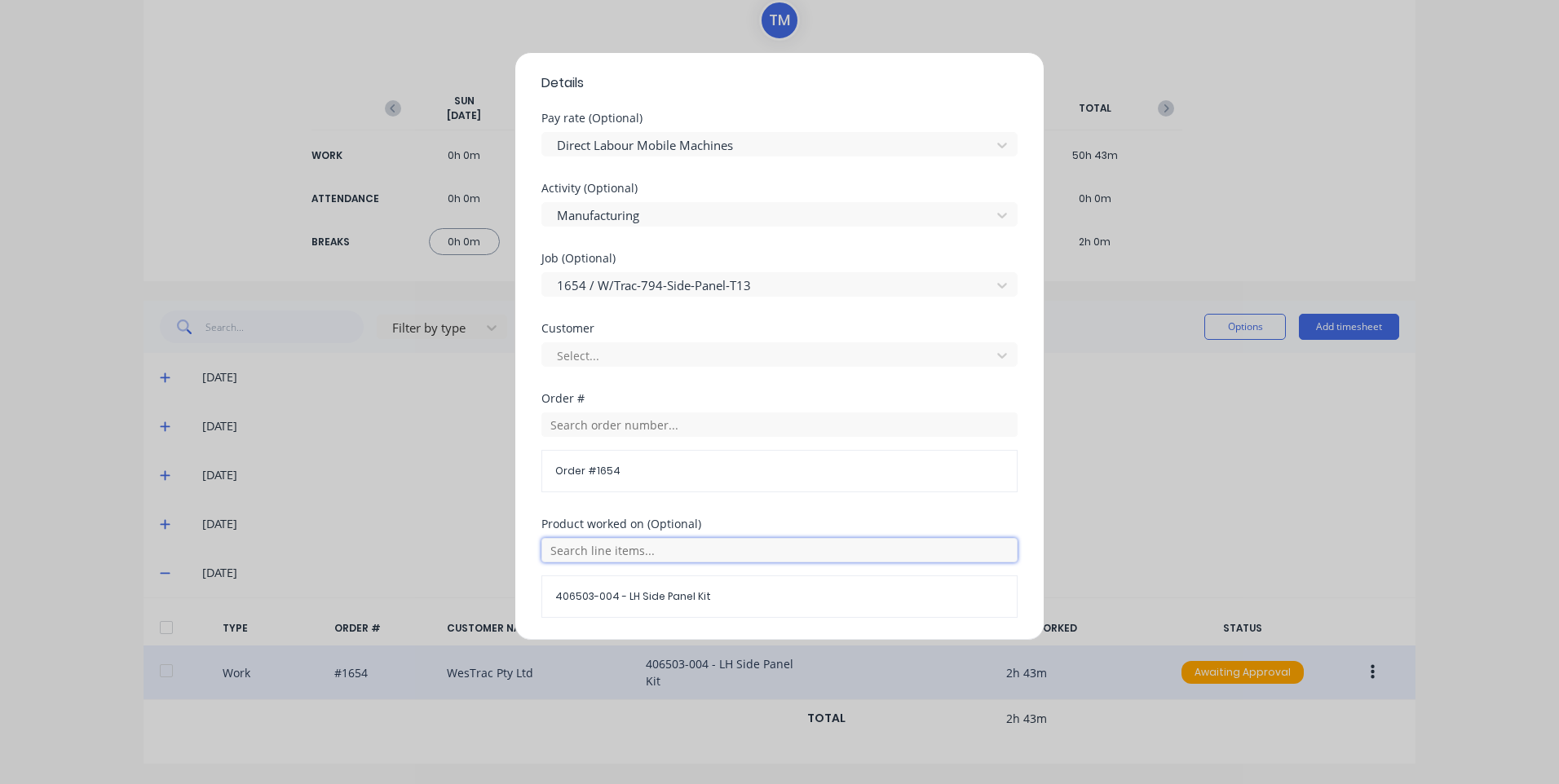
click at [650, 557] on input "text" at bounding box center [779, 550] width 476 height 25
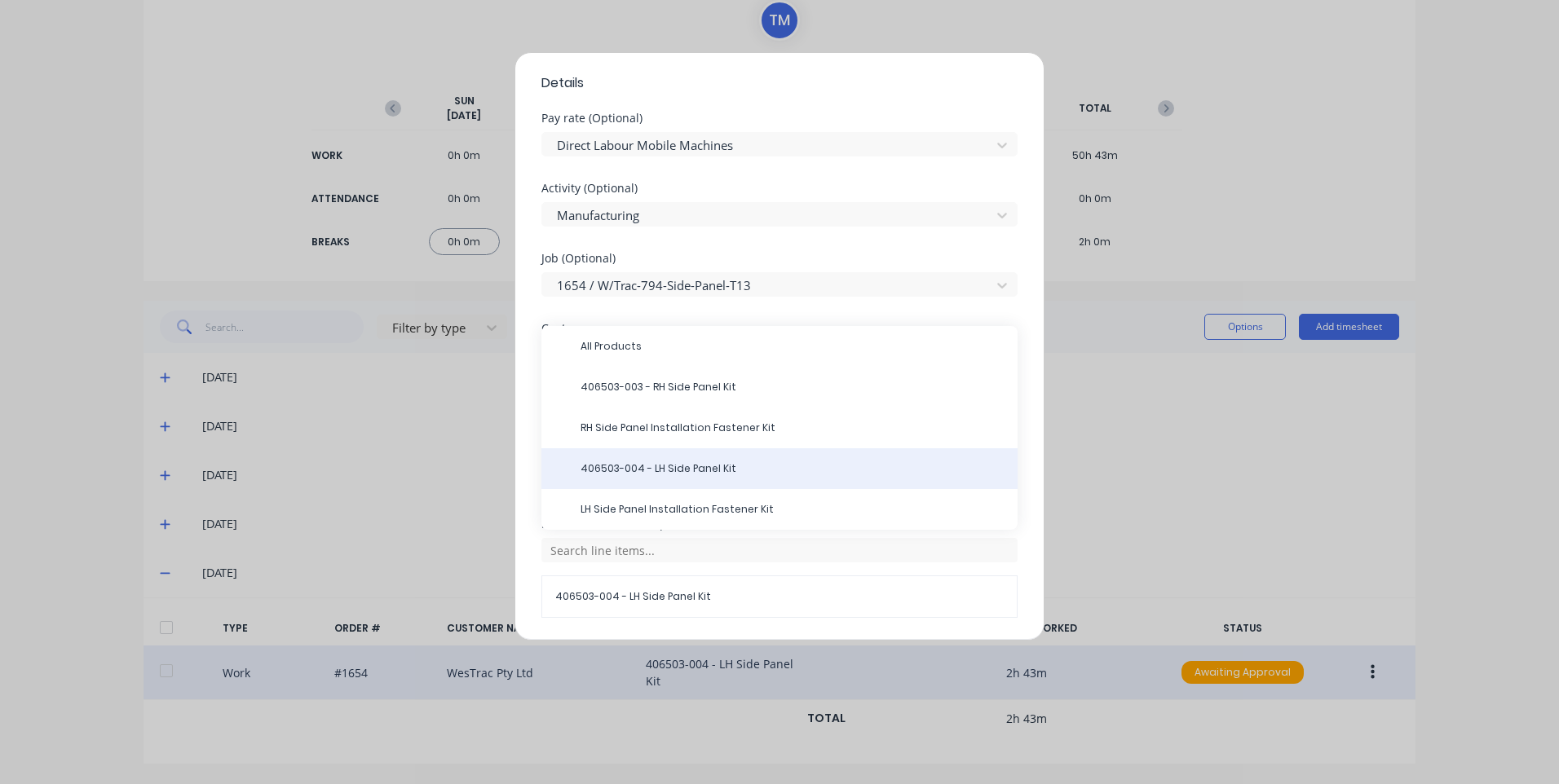
click at [678, 482] on div "406503-004 - LH Side Panel Kit" at bounding box center [779, 468] width 476 height 40
click at [683, 467] on span "406503-004 - LH Side Panel Kit" at bounding box center [792, 468] width 424 height 15
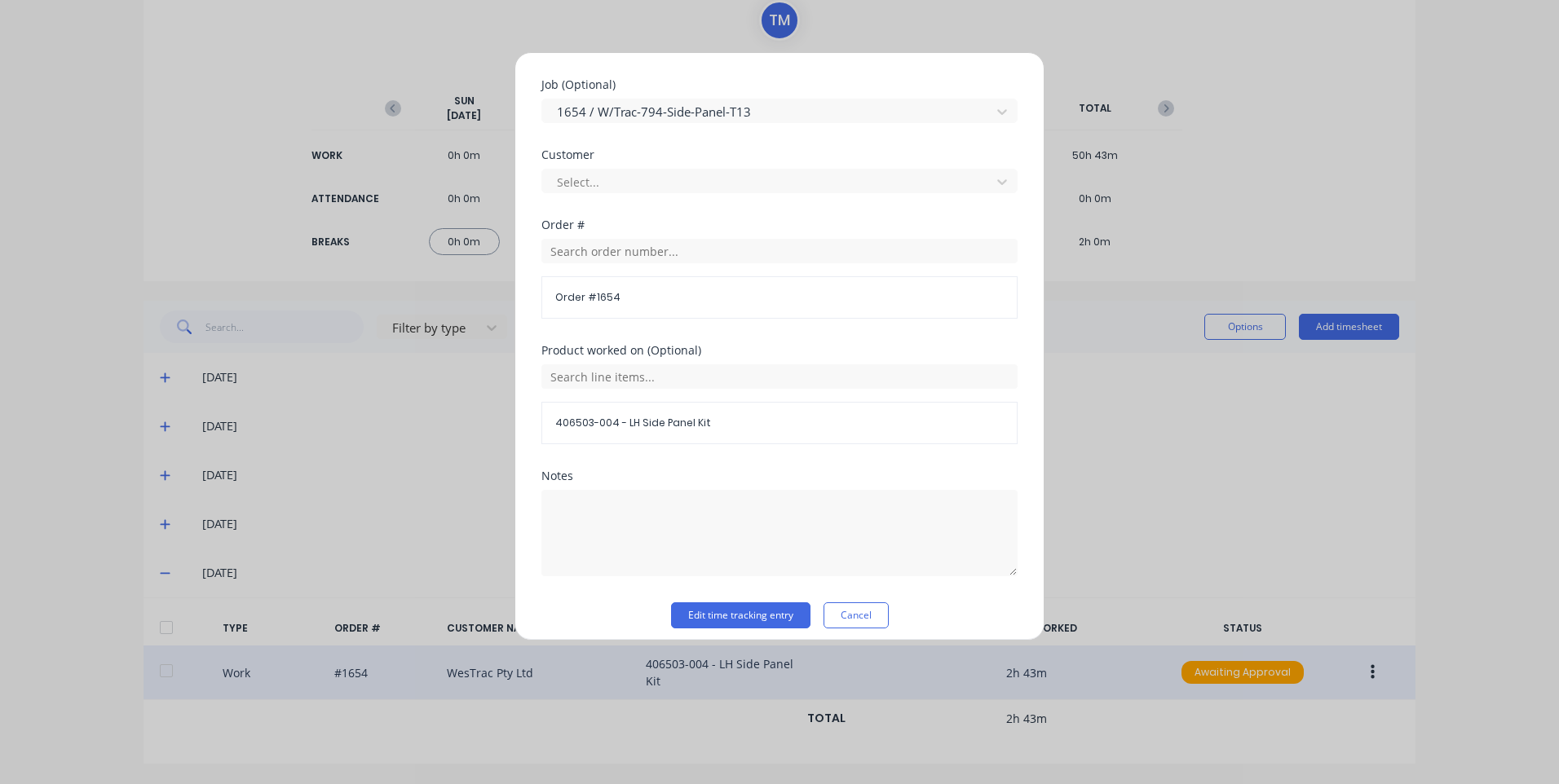
scroll to position [755, 0]
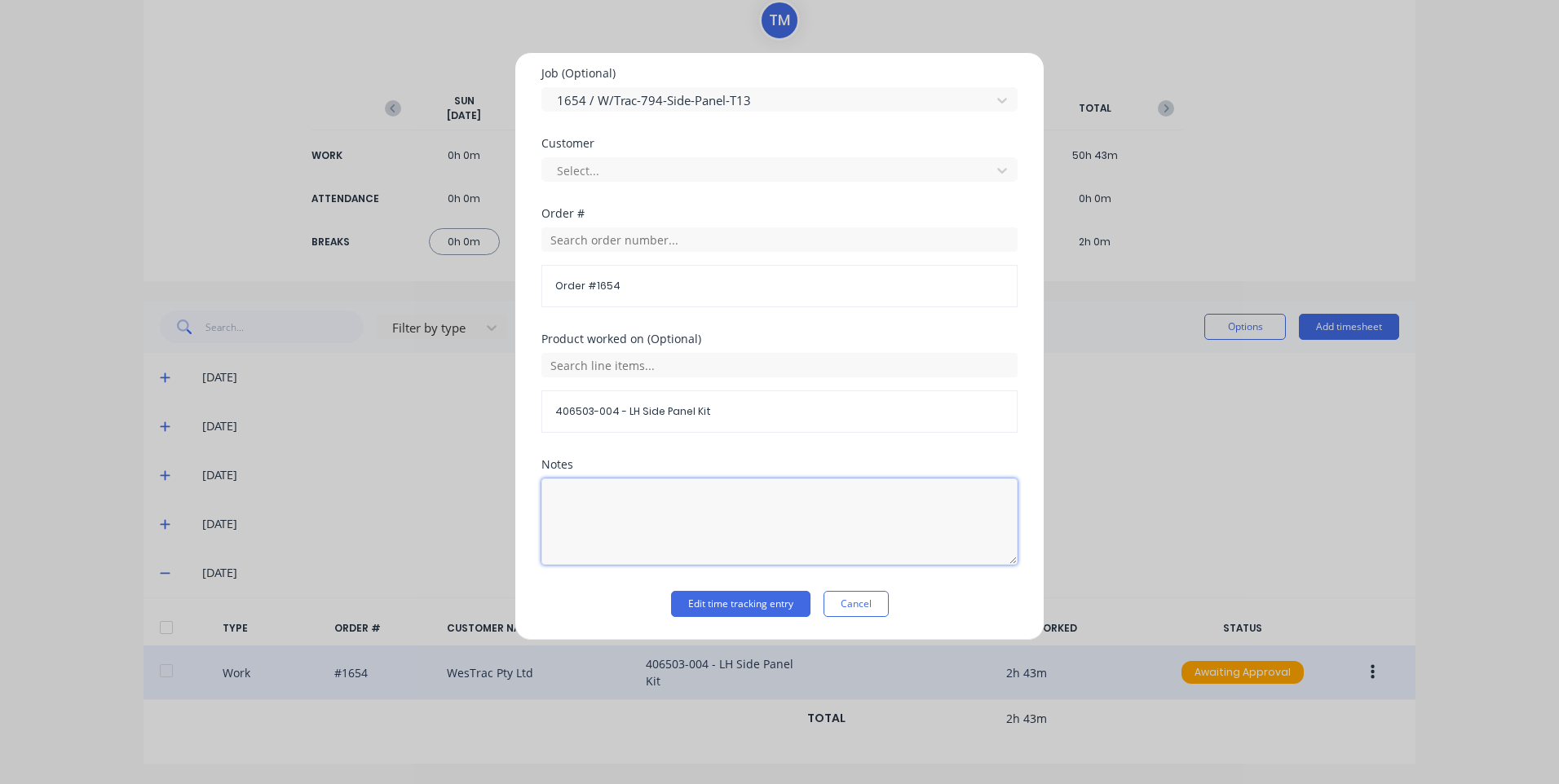
click at [685, 537] on textarea at bounding box center [779, 522] width 476 height 87
drag, startPoint x: 688, startPoint y: 533, endPoint x: 667, endPoint y: 523, distance: 23.3
click at [667, 523] on textarea "customer westra" at bounding box center [779, 522] width 476 height 87
type textarea "customer westrac"
click at [684, 596] on button "Edit time tracking entry" at bounding box center [740, 604] width 139 height 26
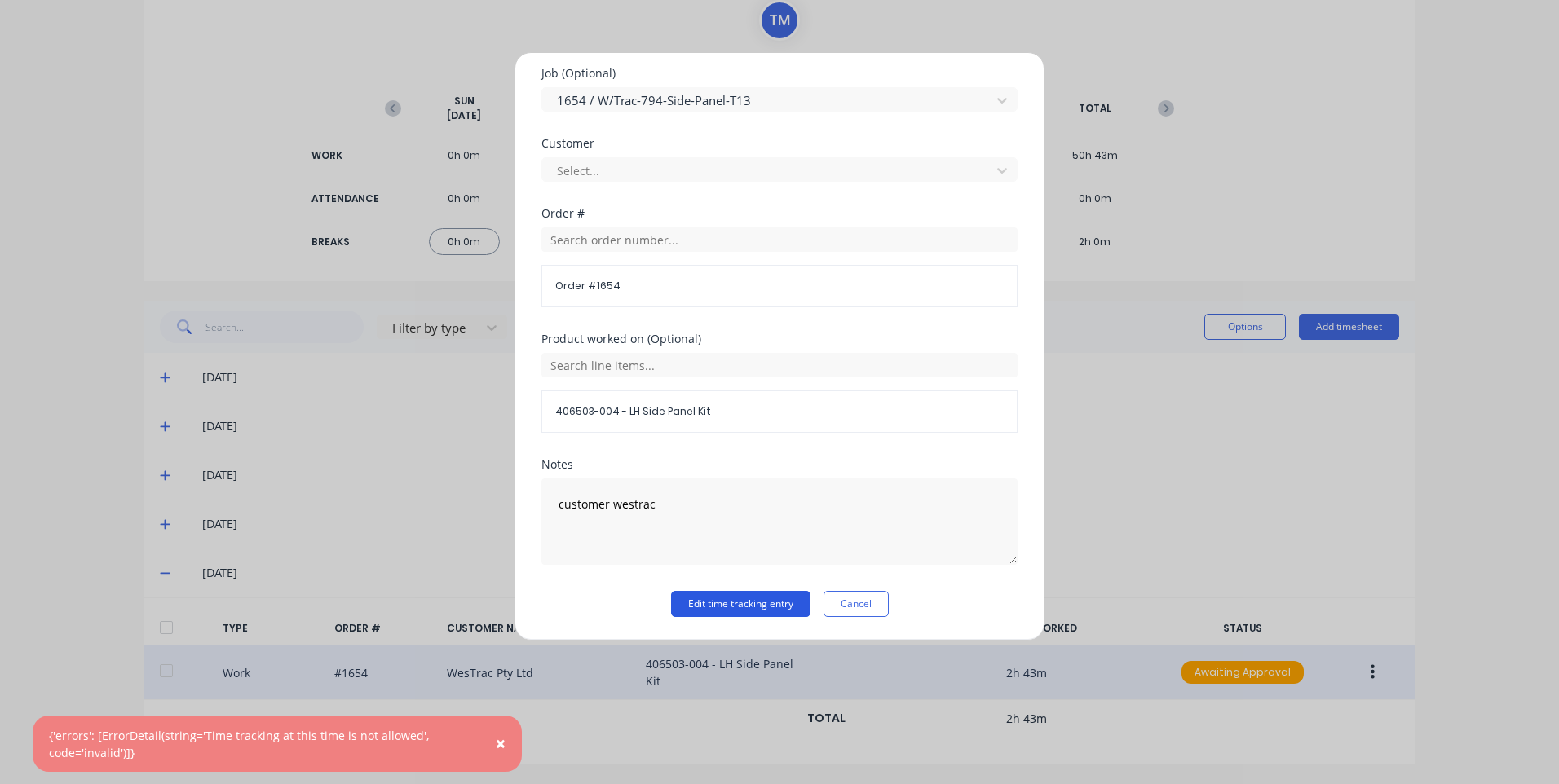
click at [690, 595] on button "Edit time tracking entry" at bounding box center [740, 604] width 139 height 26
click at [690, 595] on button "Edit time tracking entry" at bounding box center [727, 604] width 166 height 26
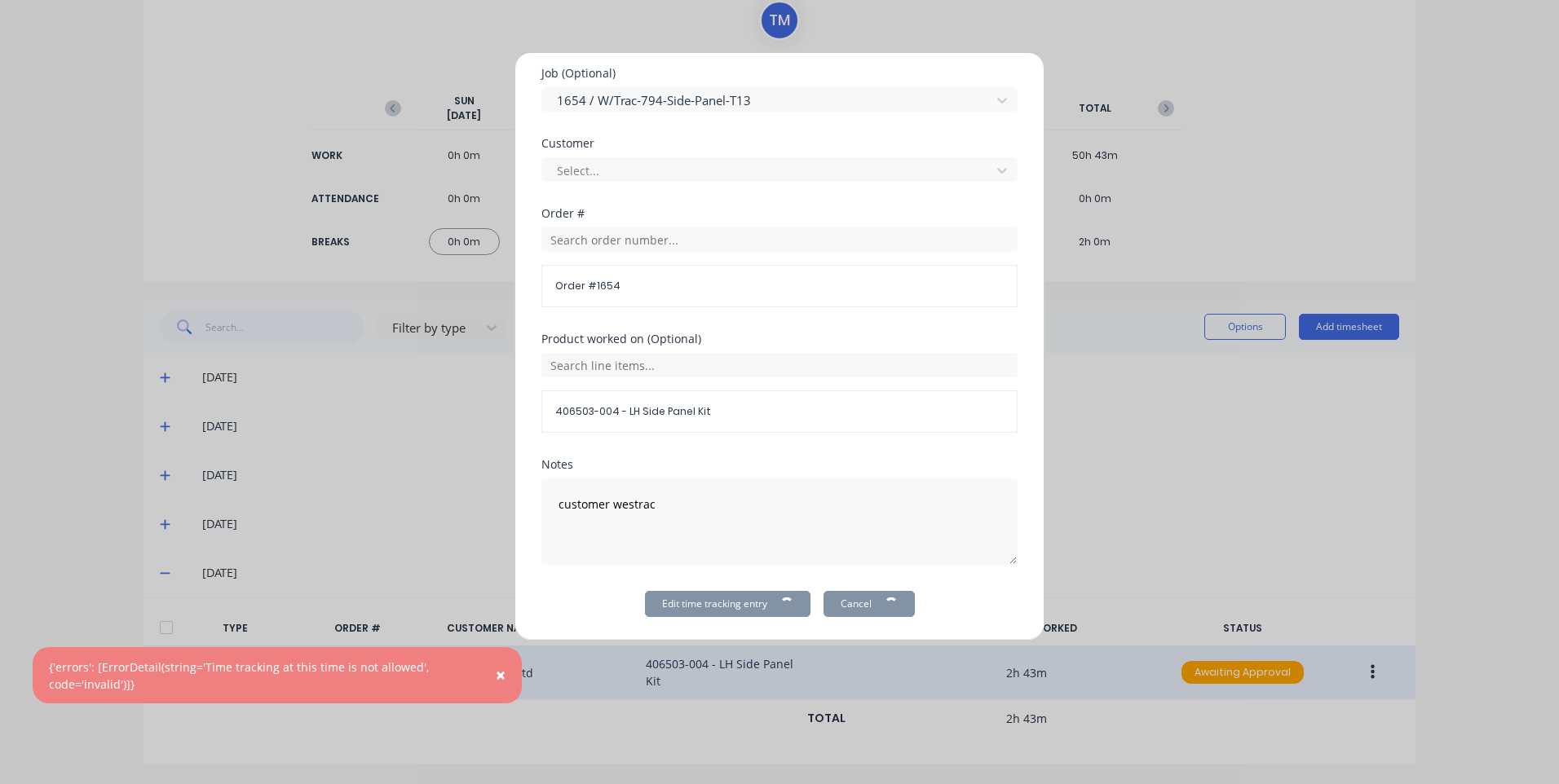
click at [690, 595] on button "Edit time tracking entry" at bounding box center [727, 604] width 166 height 26
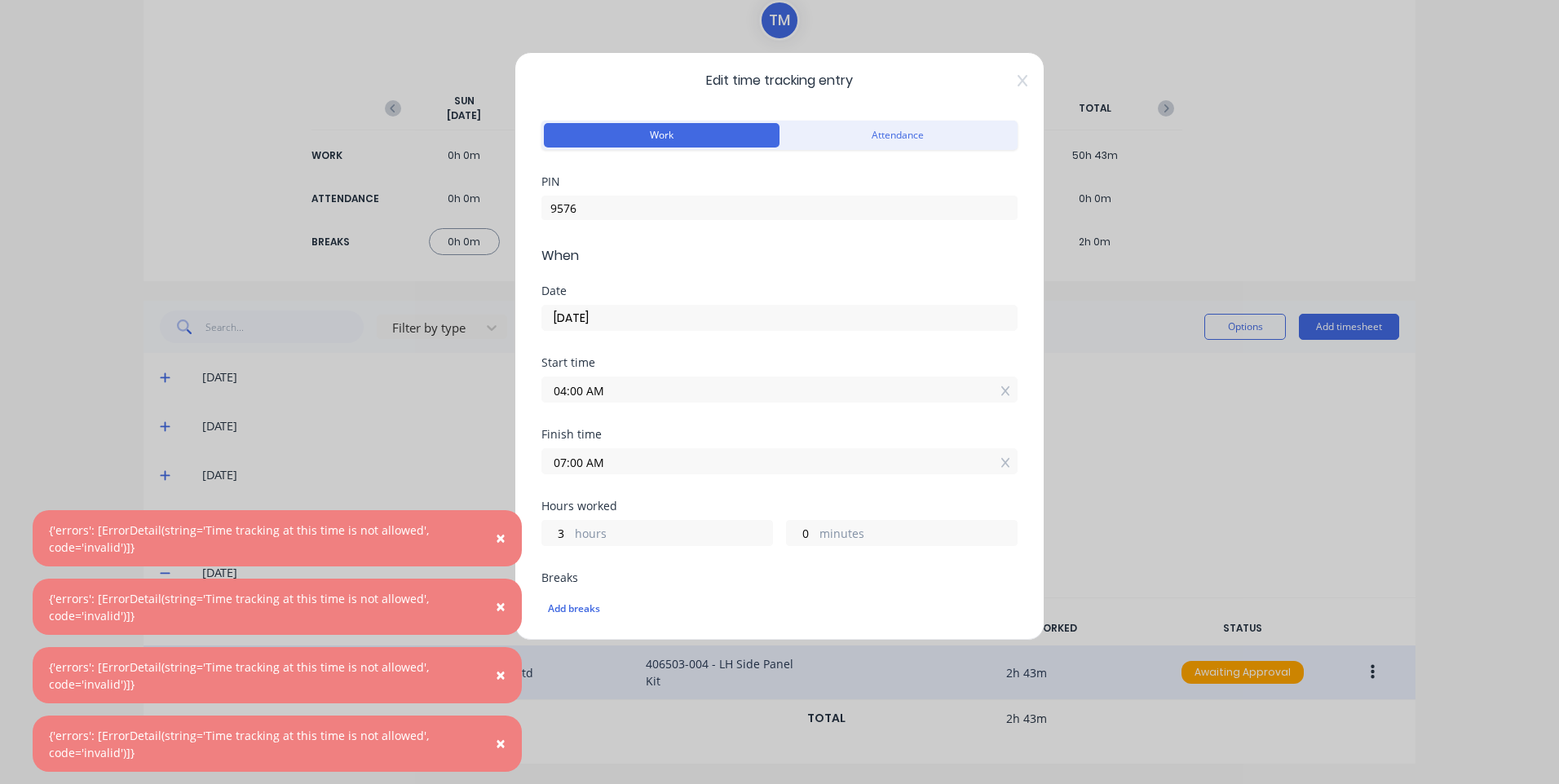
scroll to position [0, 0]
click at [1017, 81] on icon at bounding box center [1022, 85] width 10 height 13
